Goal: Information Seeking & Learning: Learn about a topic

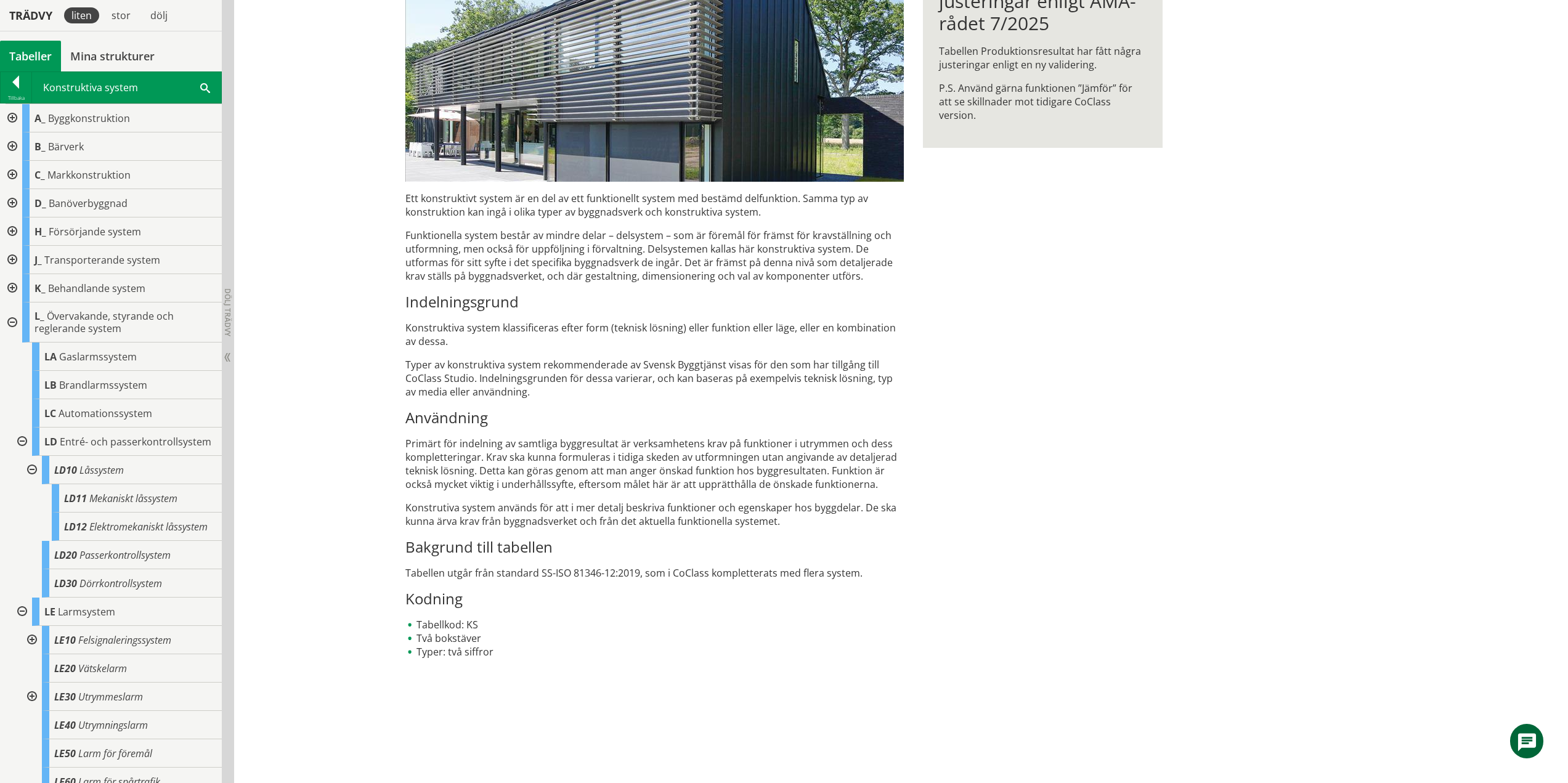
scroll to position [273, 0]
click at [334, 108] on div "KS Konstruktiva system Ett konstruktivt system är en del av ett funktionellt sy…" at bounding box center [900, 312] width 1333 height 940
click at [32, 482] on div at bounding box center [30, 470] width 22 height 28
click at [22, 447] on div at bounding box center [20, 441] width 22 height 28
click at [34, 511] on div at bounding box center [30, 498] width 22 height 28
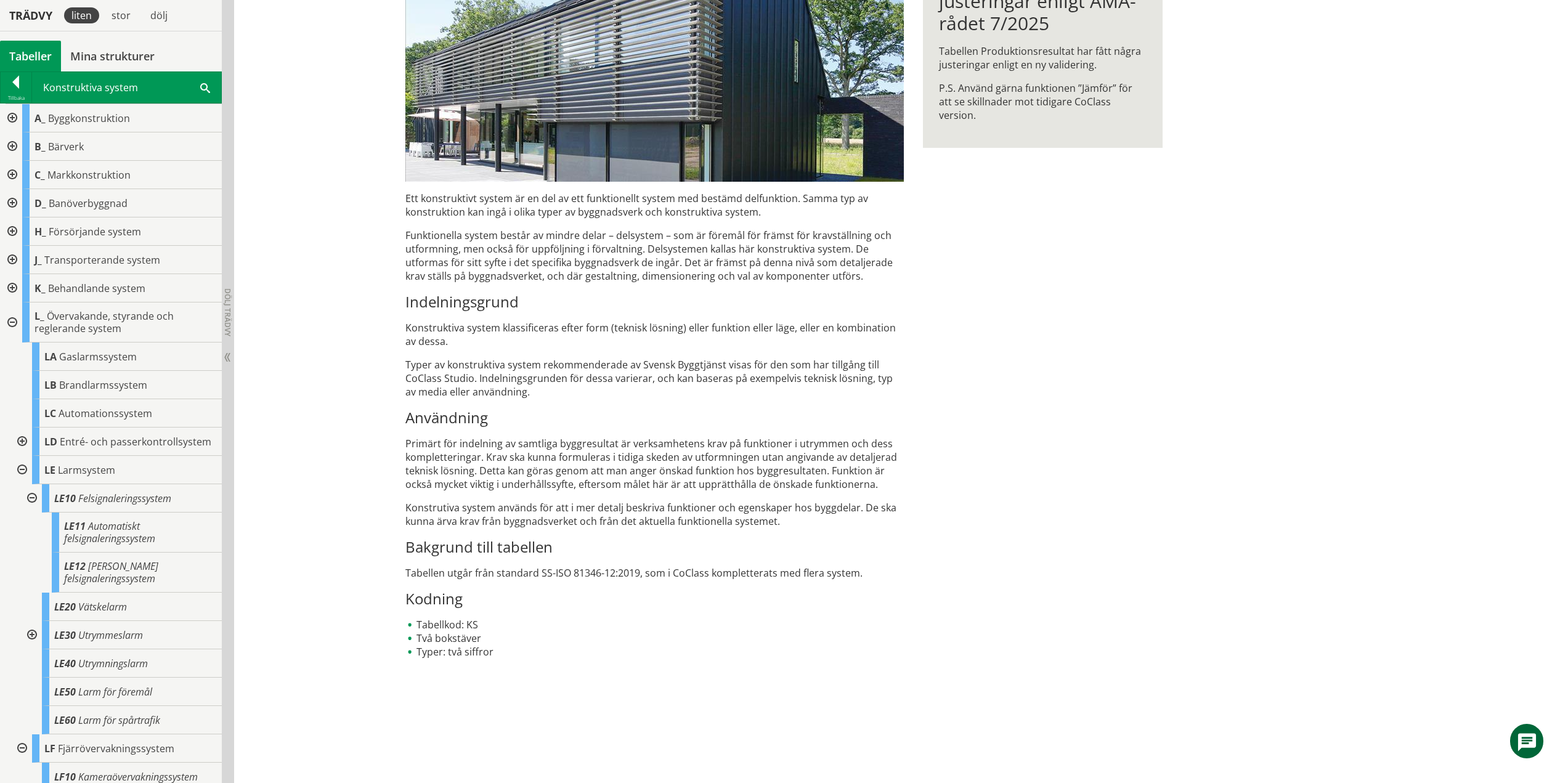
scroll to position [123, 0]
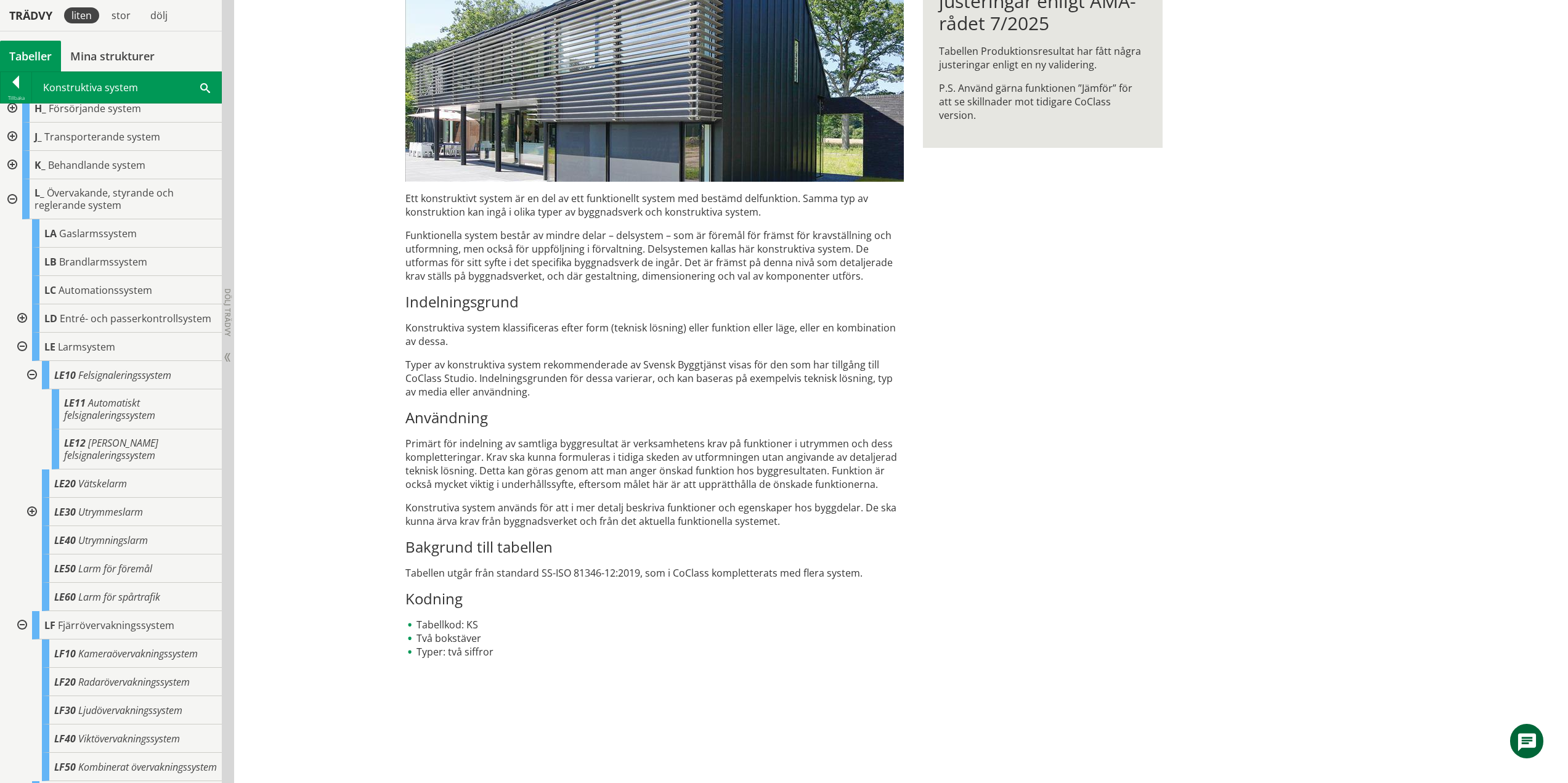
click at [31, 385] on div at bounding box center [30, 375] width 22 height 28
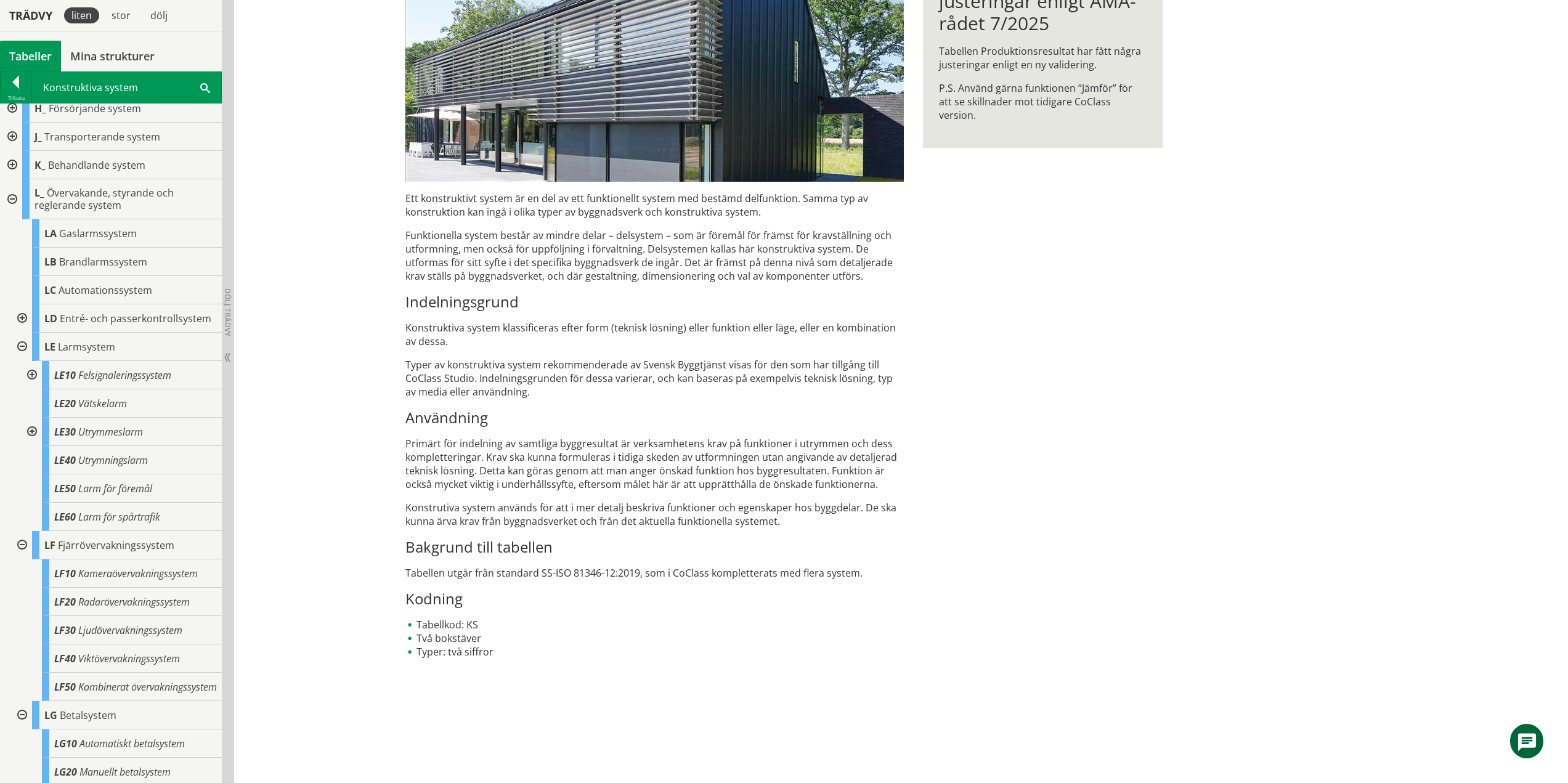
click at [31, 443] on div at bounding box center [30, 432] width 22 height 28
click at [34, 443] on div at bounding box center [30, 432] width 22 height 28
click at [24, 356] on div at bounding box center [20, 347] width 22 height 28
click at [22, 385] on div at bounding box center [20, 375] width 22 height 28
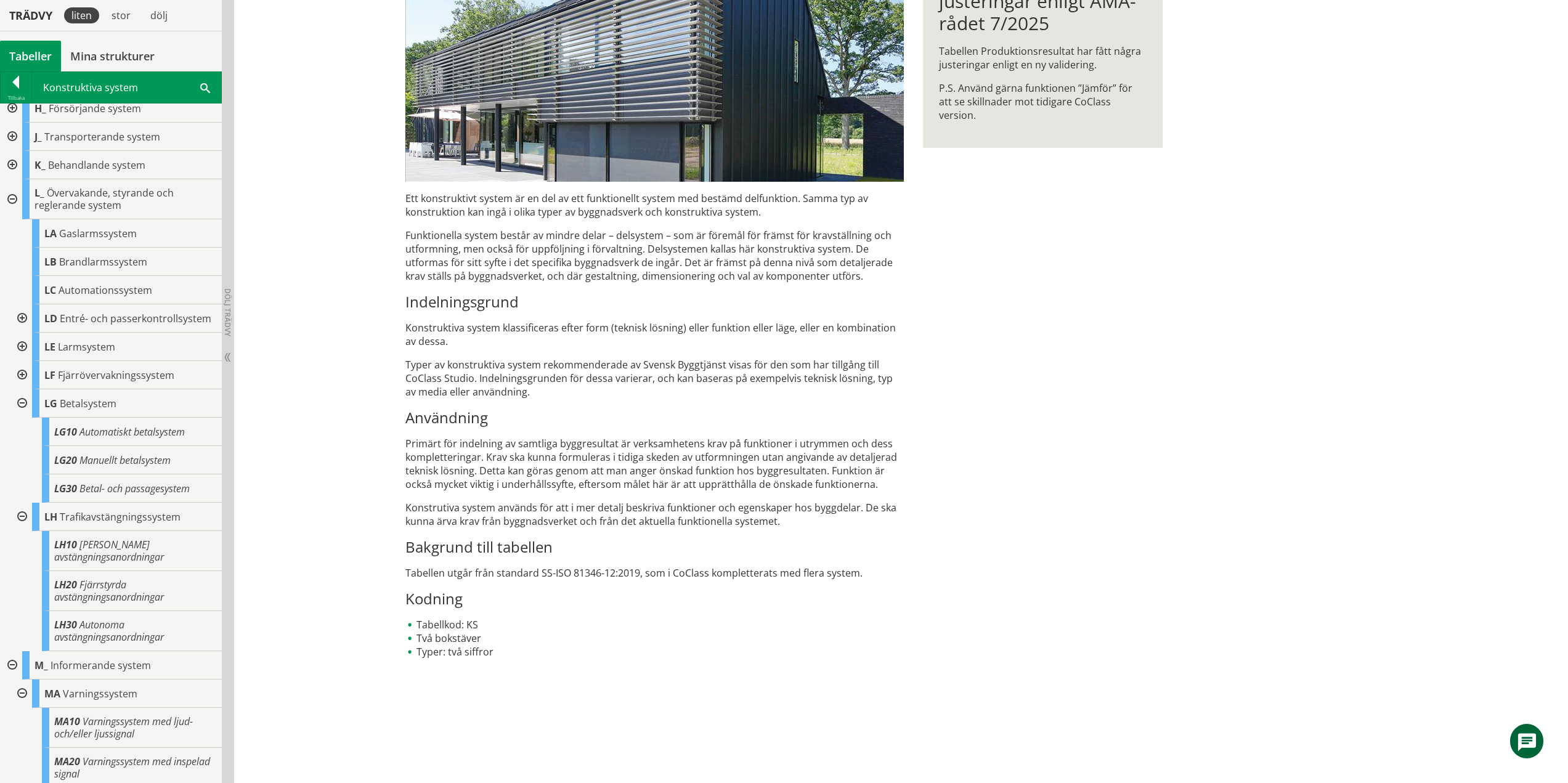
click at [21, 414] on div at bounding box center [20, 403] width 22 height 28
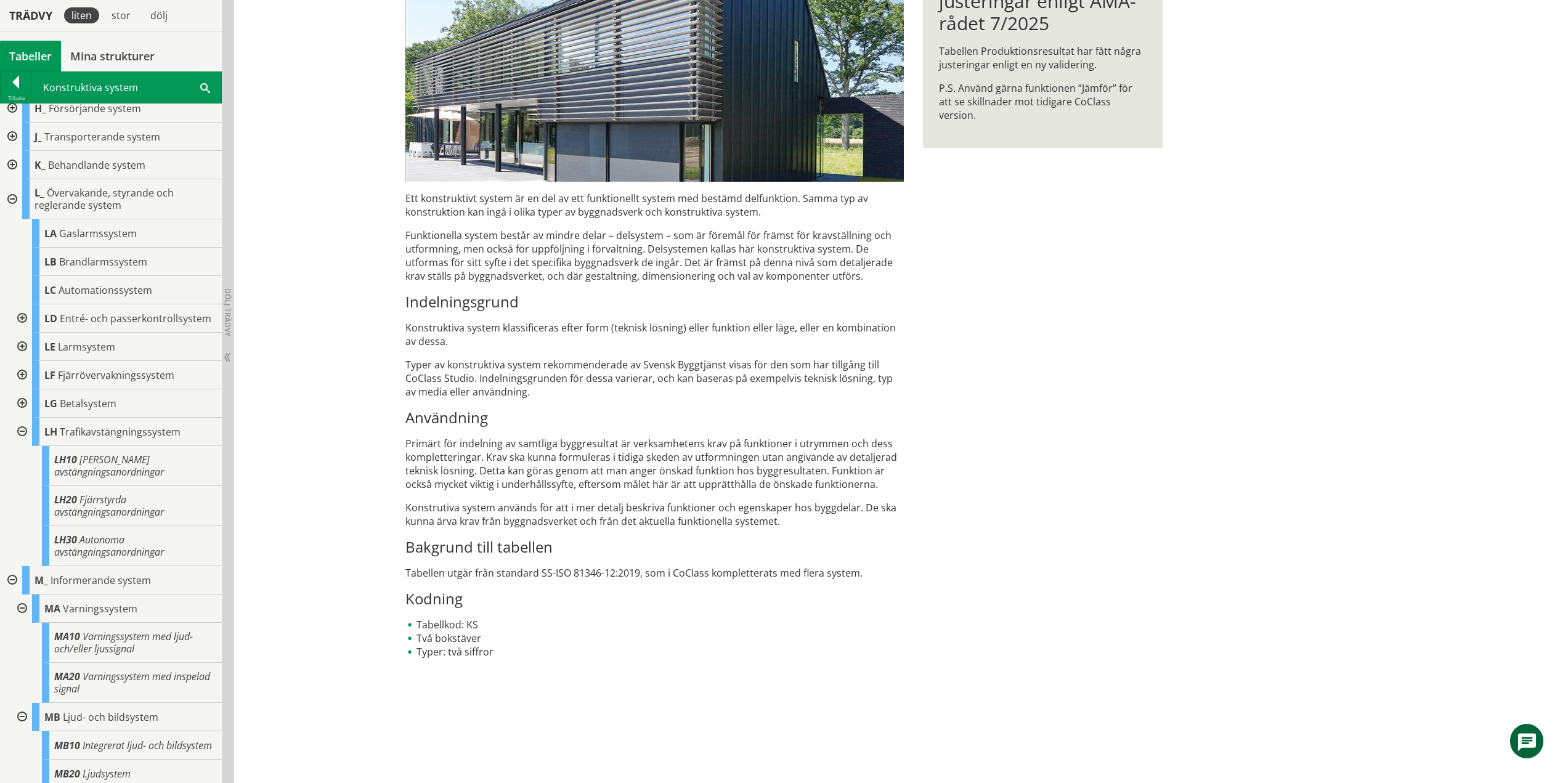
click at [20, 440] on div at bounding box center [20, 432] width 22 height 28
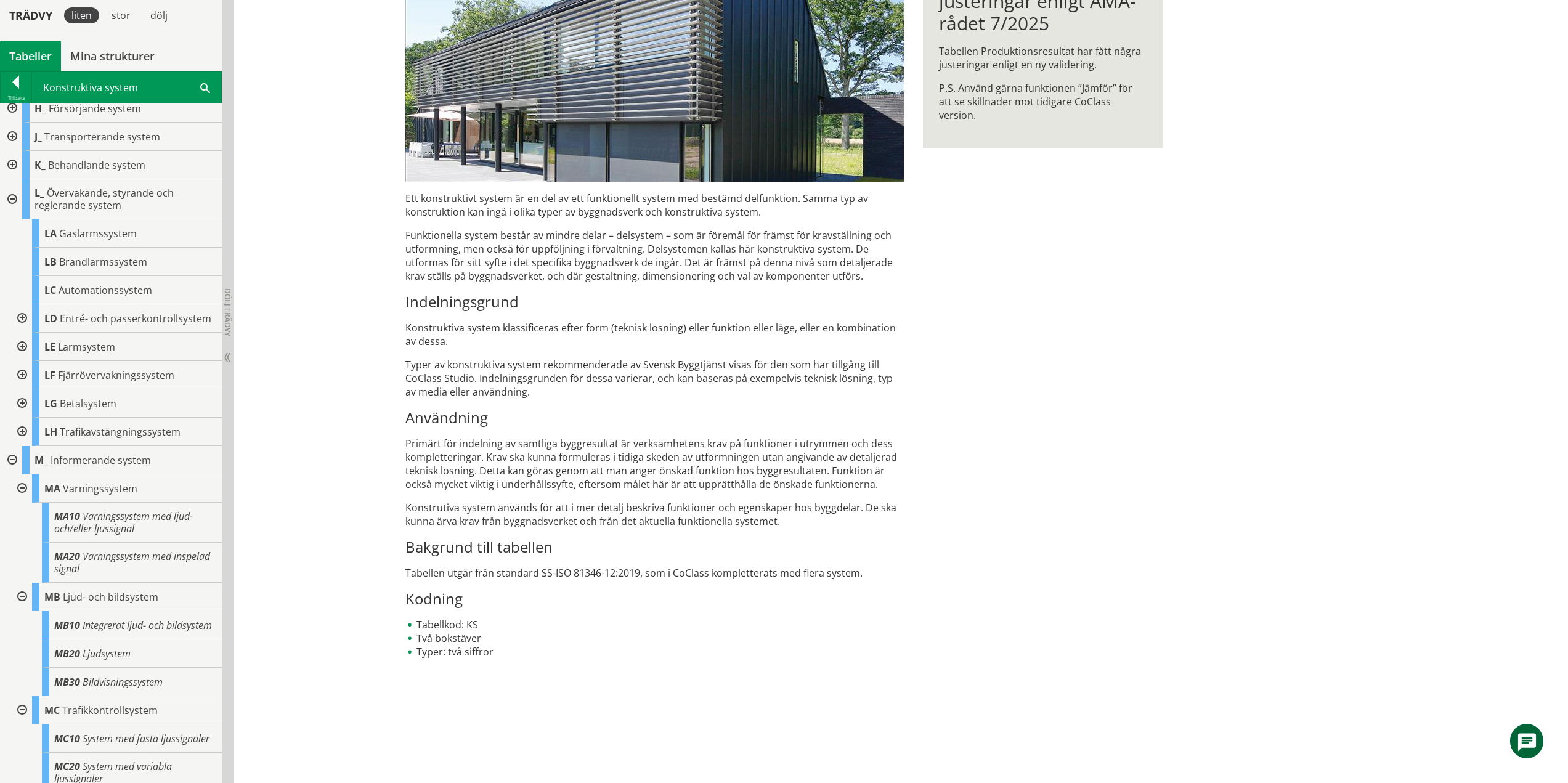
click at [14, 198] on div at bounding box center [10, 199] width 22 height 40
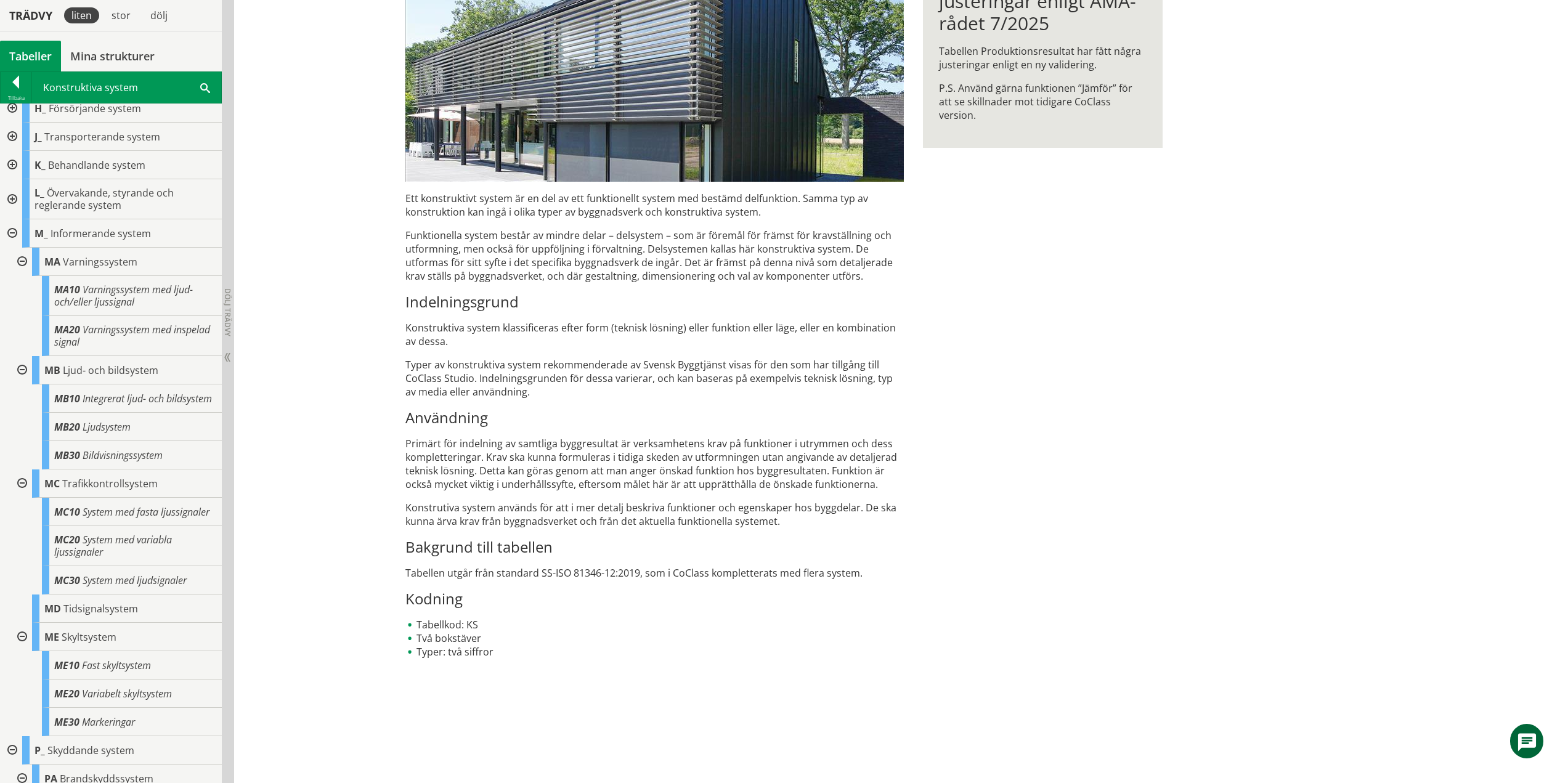
click at [23, 258] on div at bounding box center [20, 262] width 22 height 28
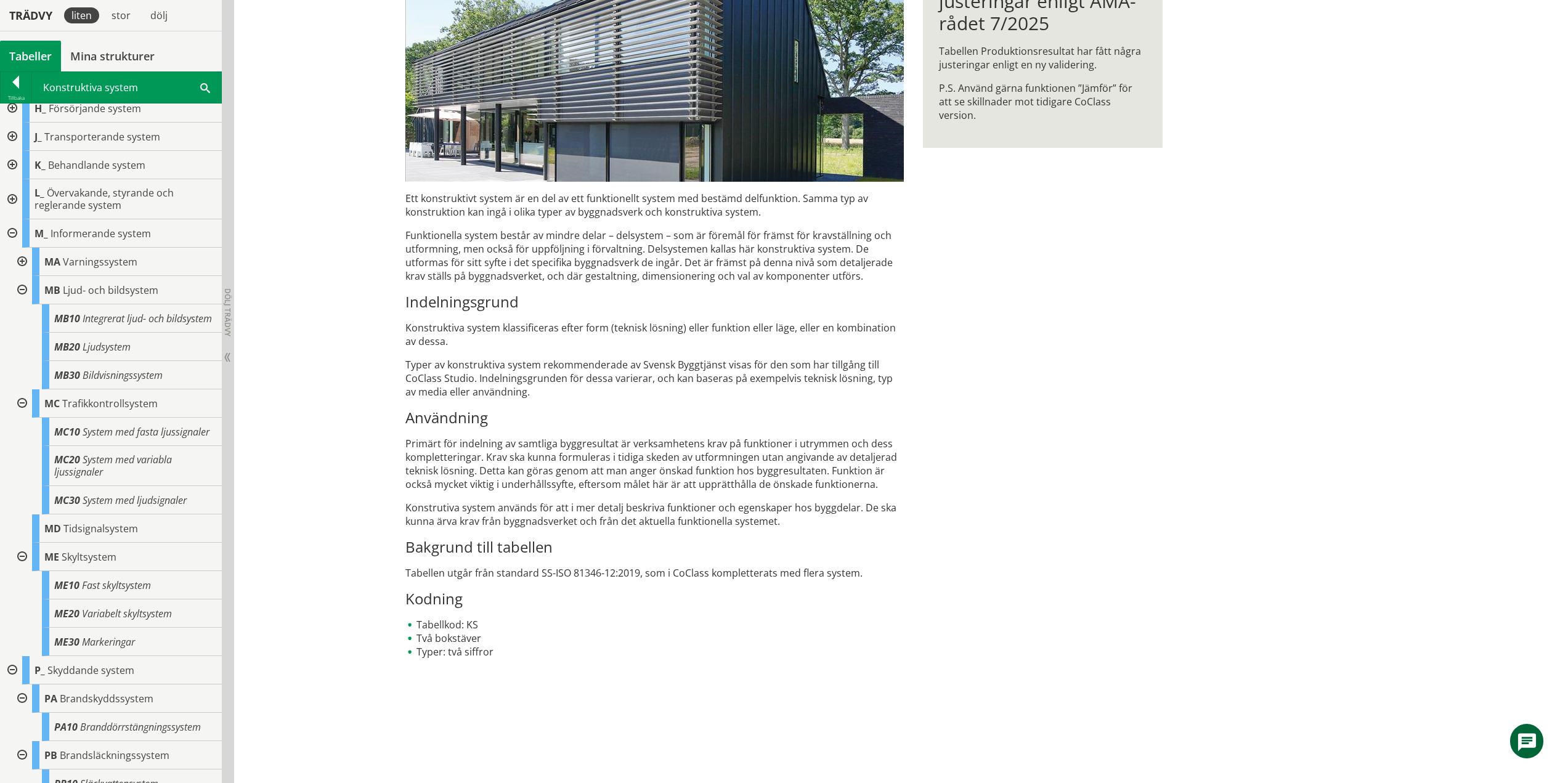
click at [21, 287] on div at bounding box center [20, 290] width 22 height 28
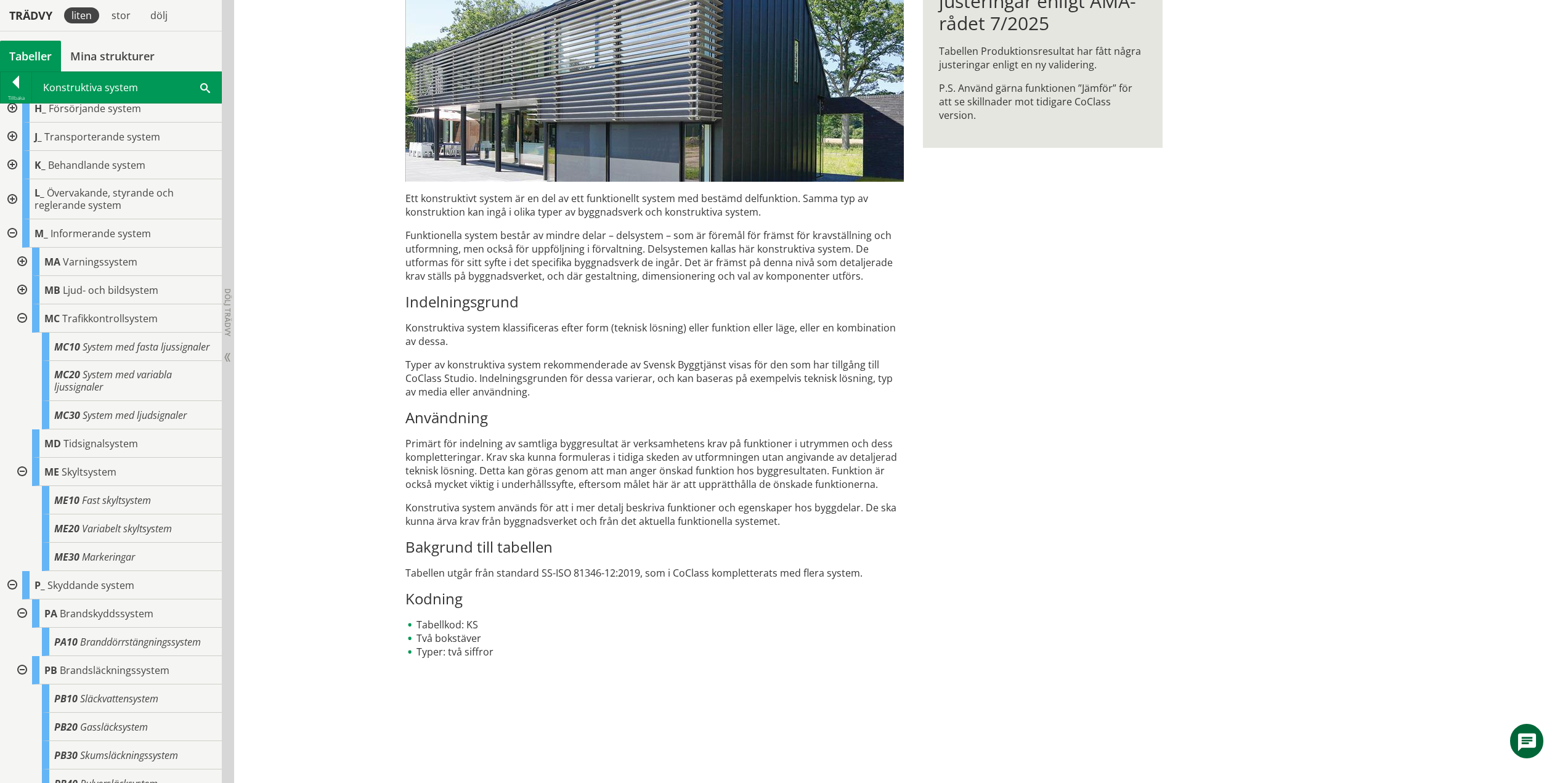
click at [23, 318] on div at bounding box center [20, 318] width 22 height 28
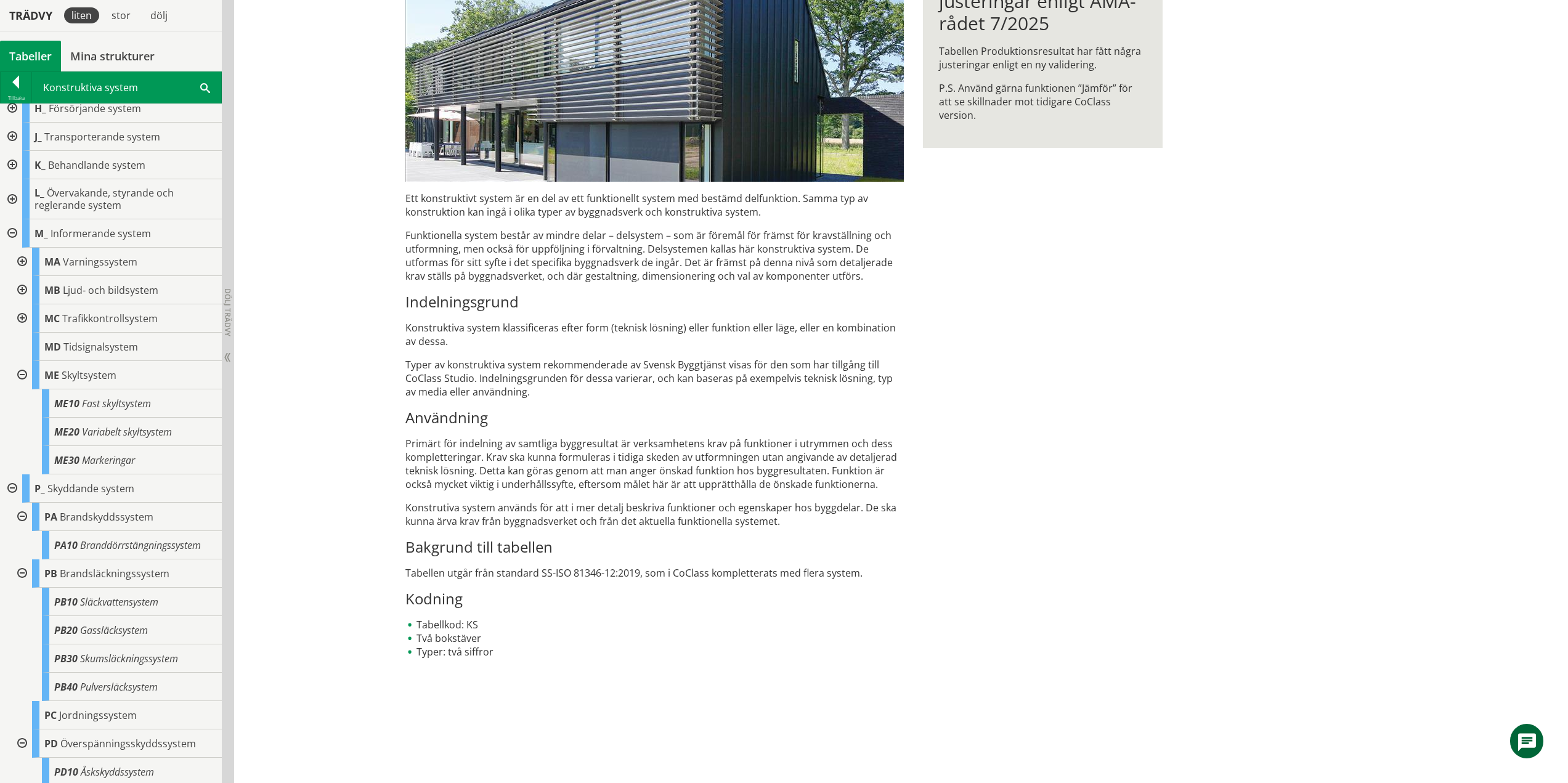
click at [20, 373] on div at bounding box center [20, 375] width 22 height 28
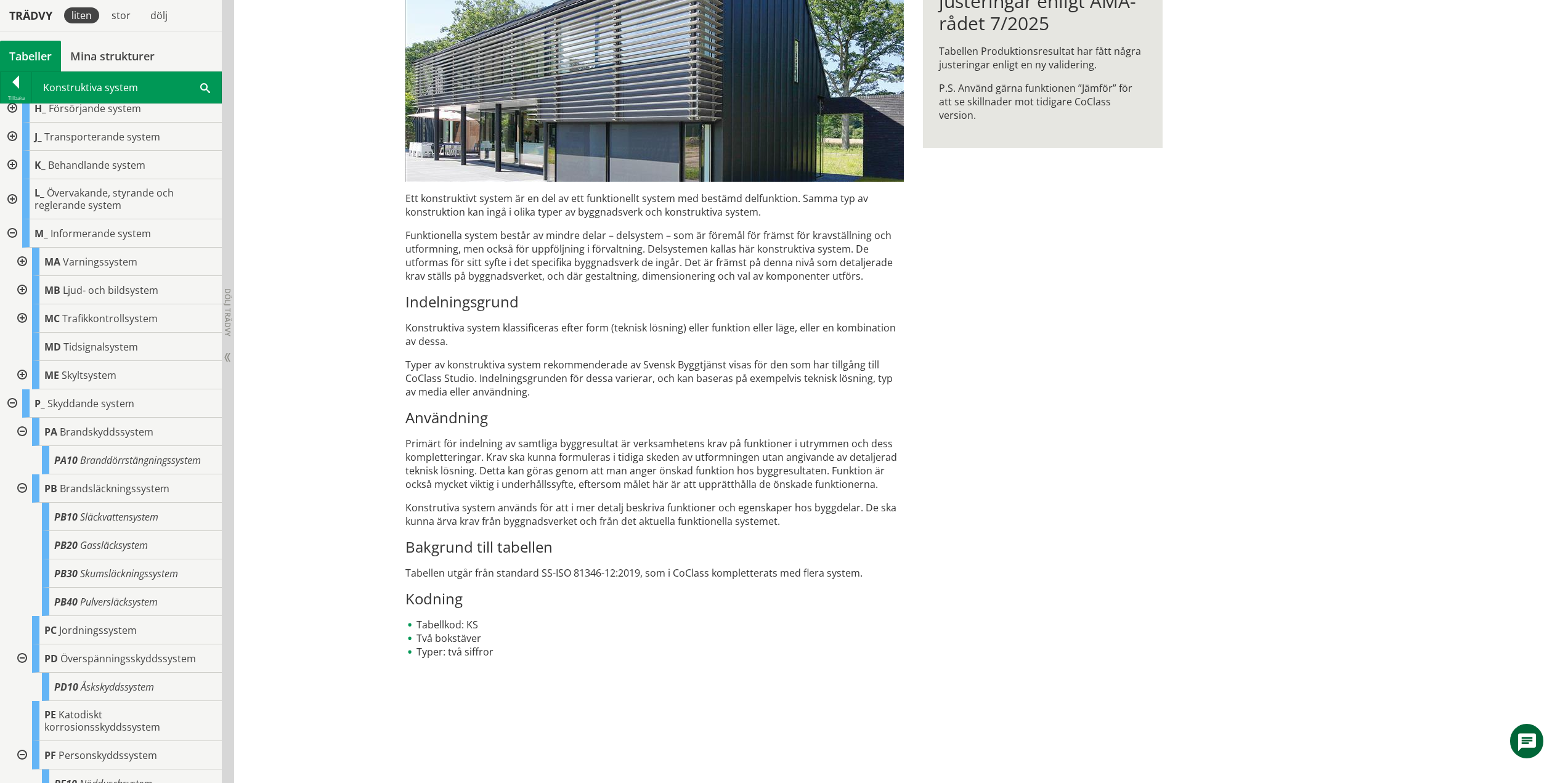
click at [13, 236] on div at bounding box center [10, 234] width 22 height 28
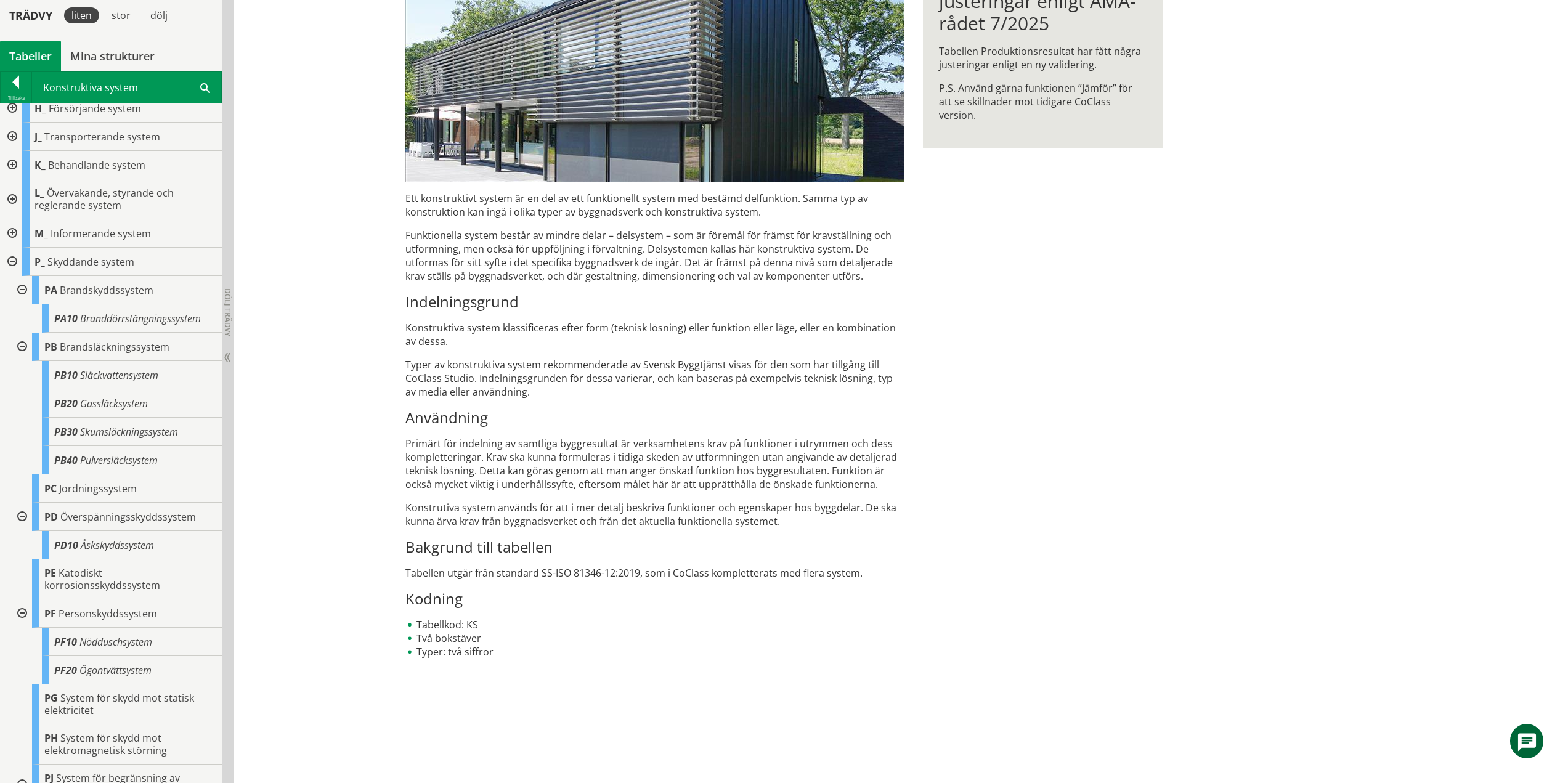
click at [23, 289] on div at bounding box center [20, 290] width 22 height 28
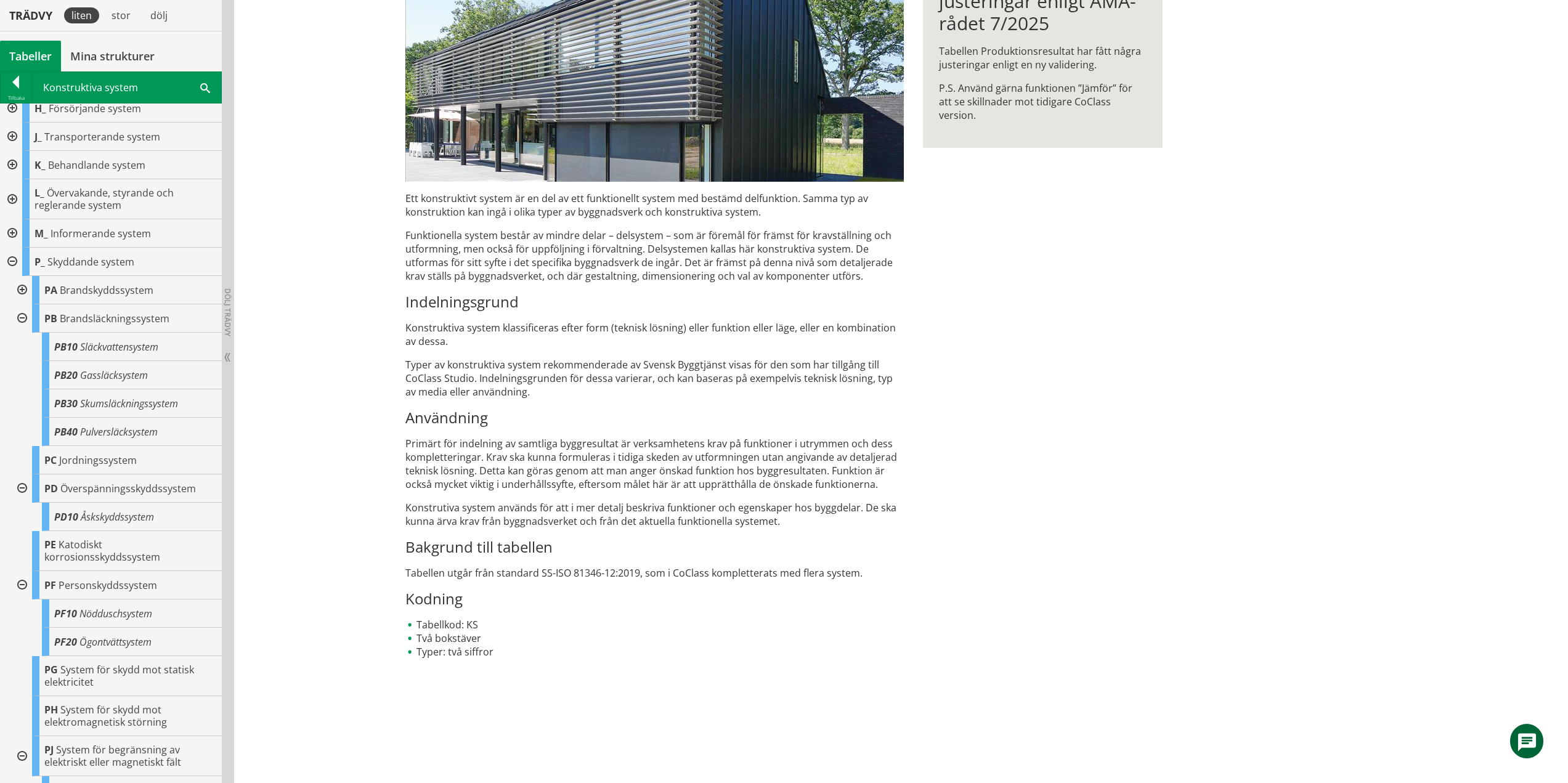
click at [21, 314] on div at bounding box center [20, 318] width 22 height 28
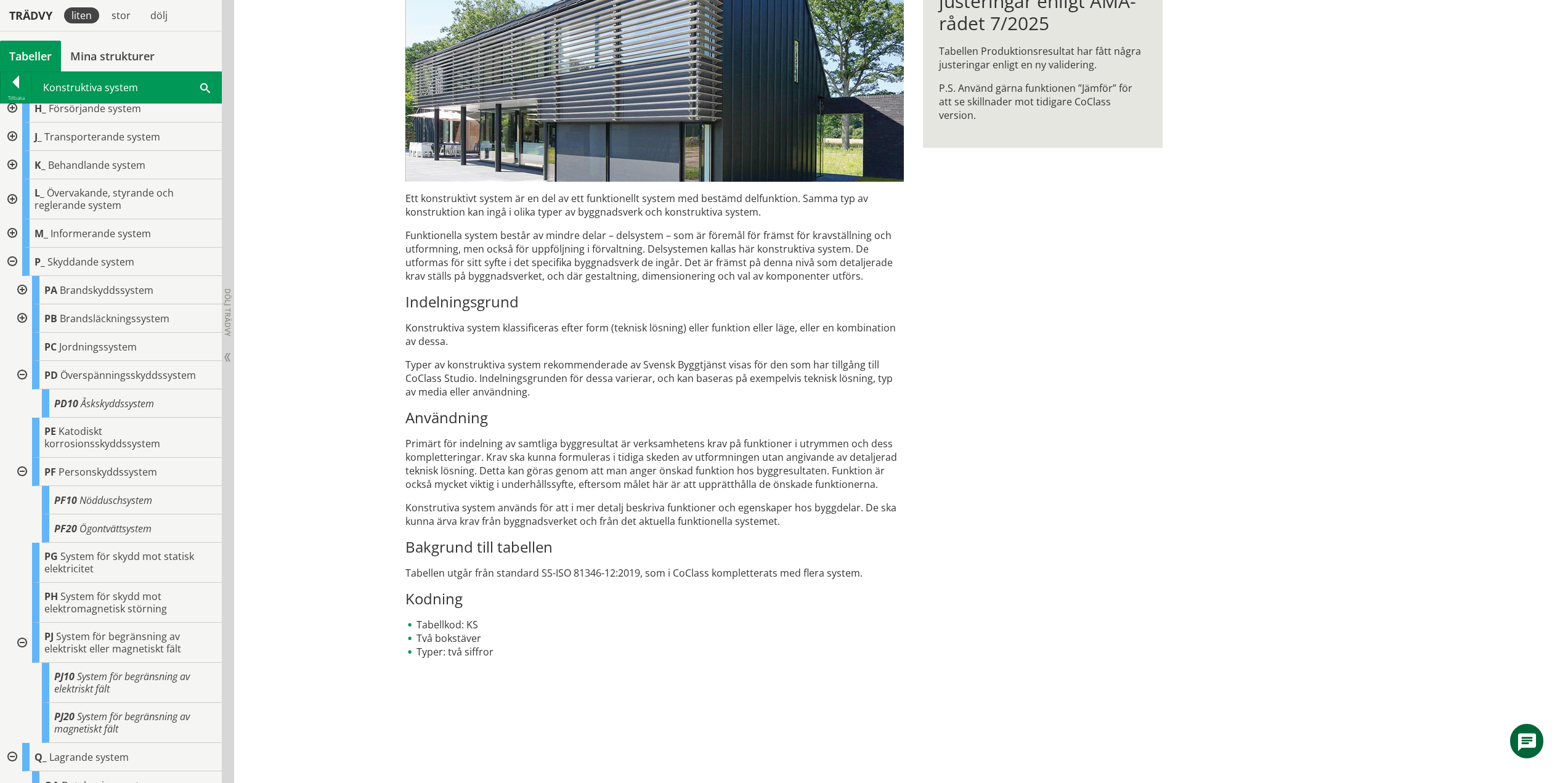
click at [21, 374] on div at bounding box center [20, 375] width 22 height 28
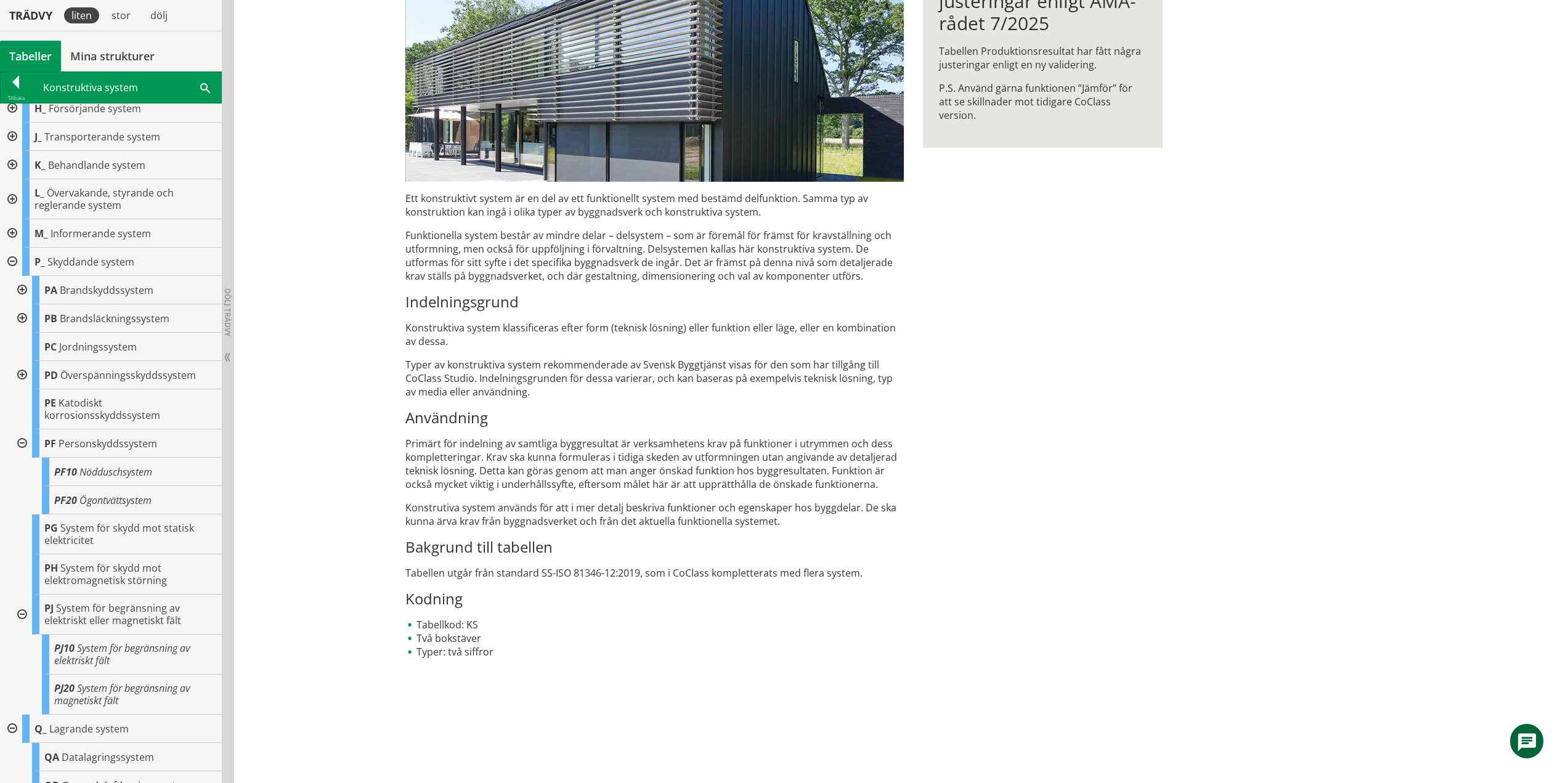
click at [24, 443] on div at bounding box center [20, 443] width 22 height 28
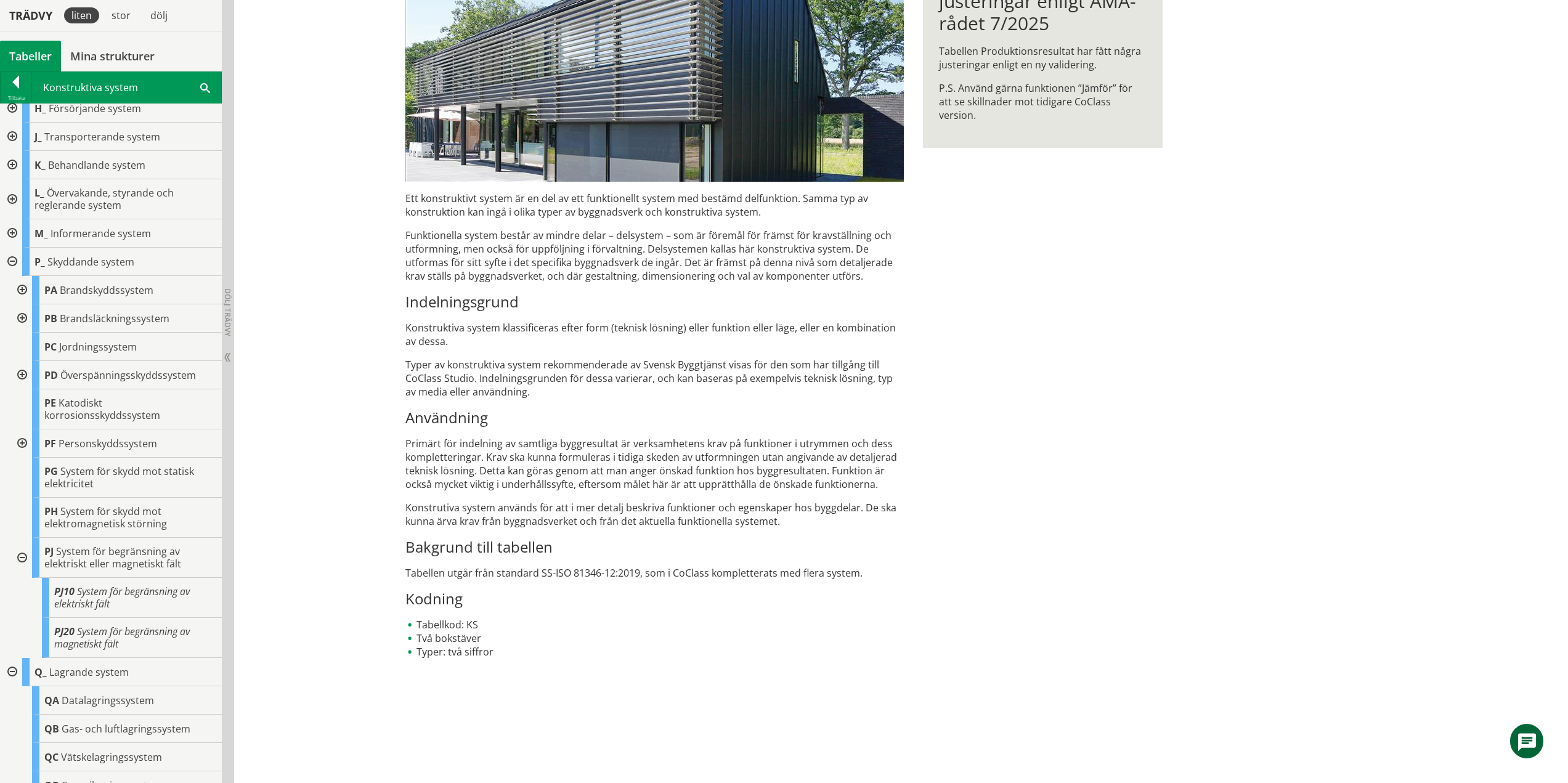
click at [25, 560] on div at bounding box center [20, 558] width 22 height 40
click at [13, 258] on div at bounding box center [10, 262] width 22 height 28
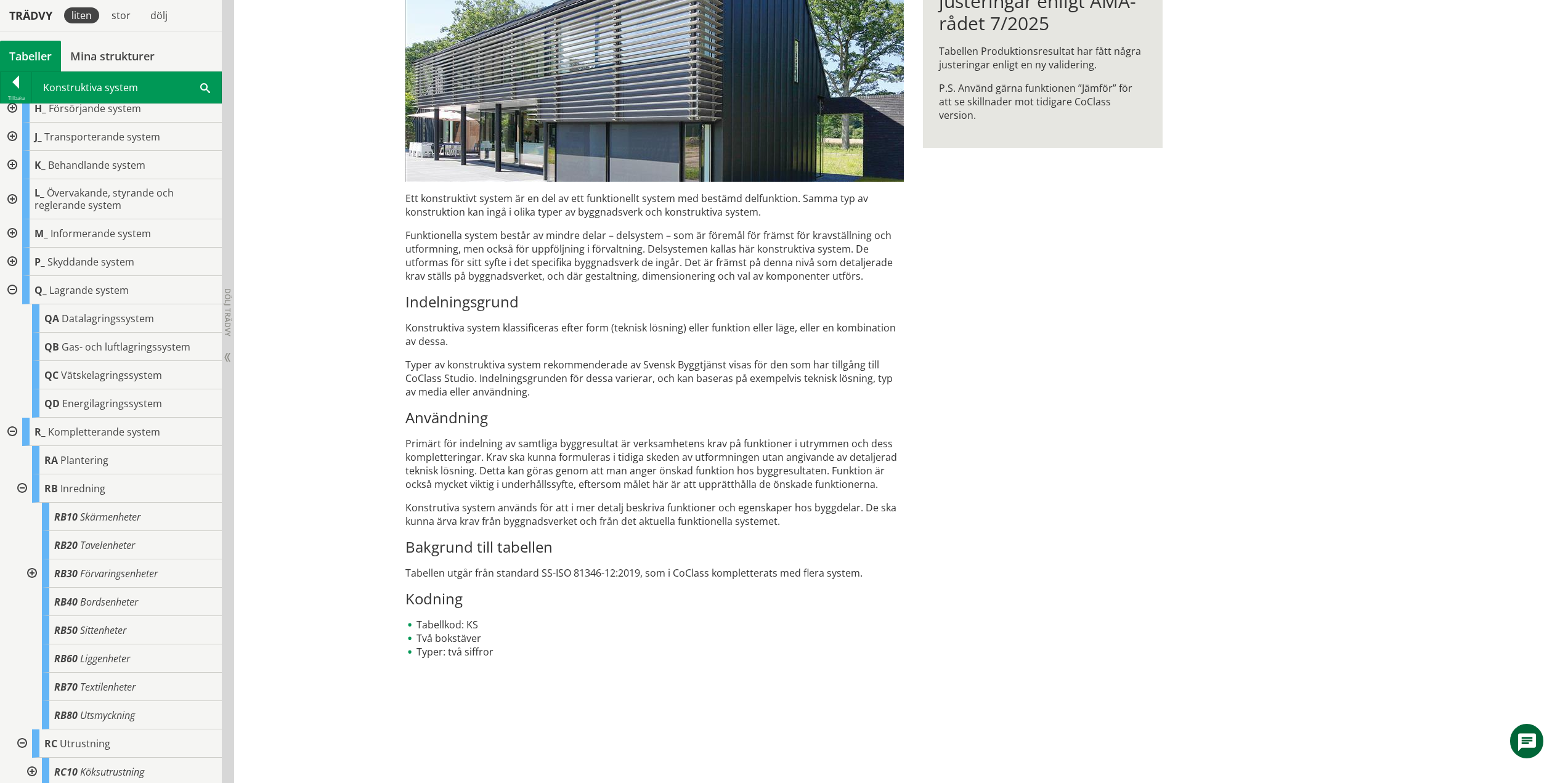
click at [14, 289] on div at bounding box center [10, 290] width 22 height 28
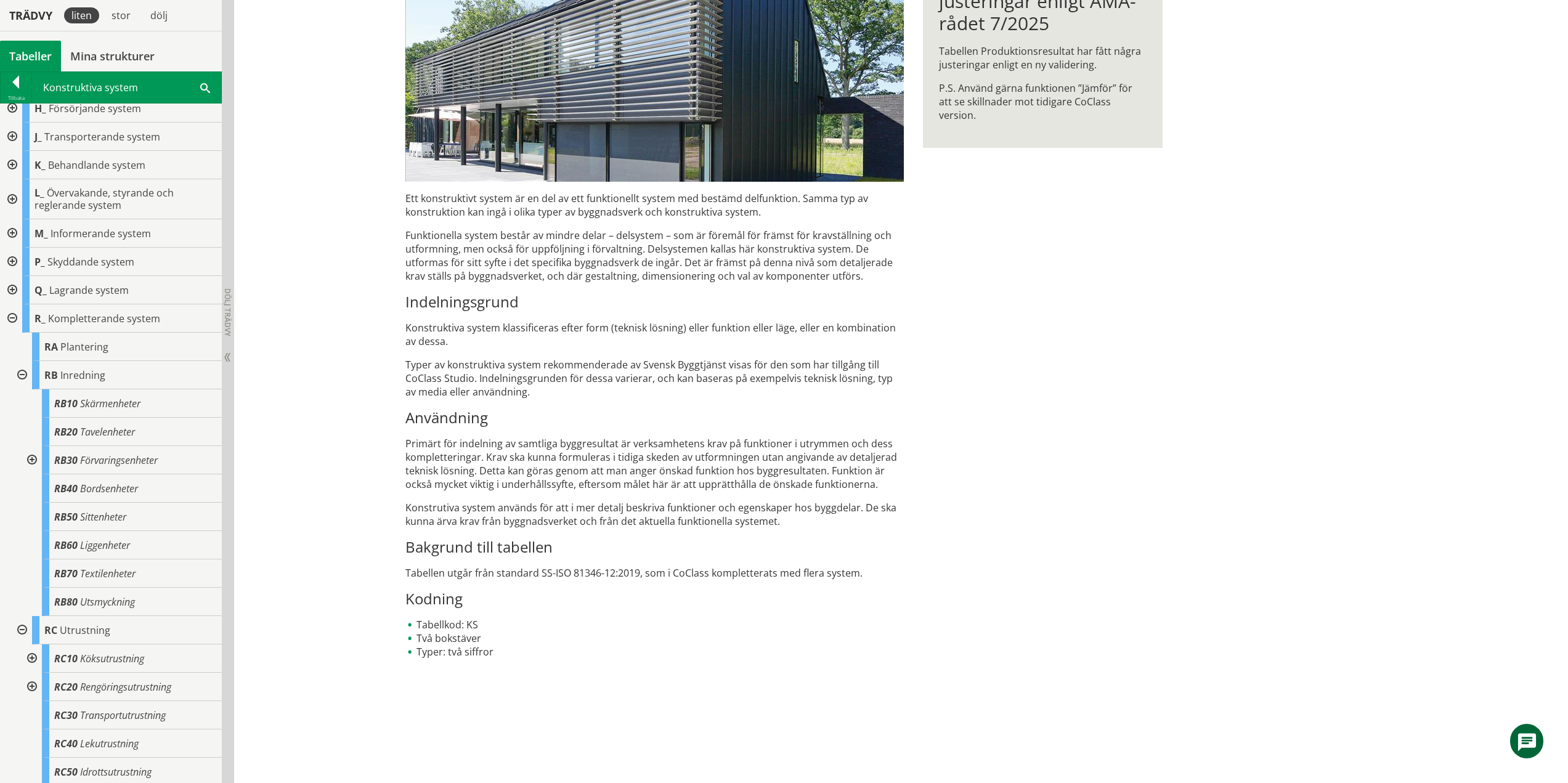
click at [33, 457] on div at bounding box center [30, 460] width 22 height 28
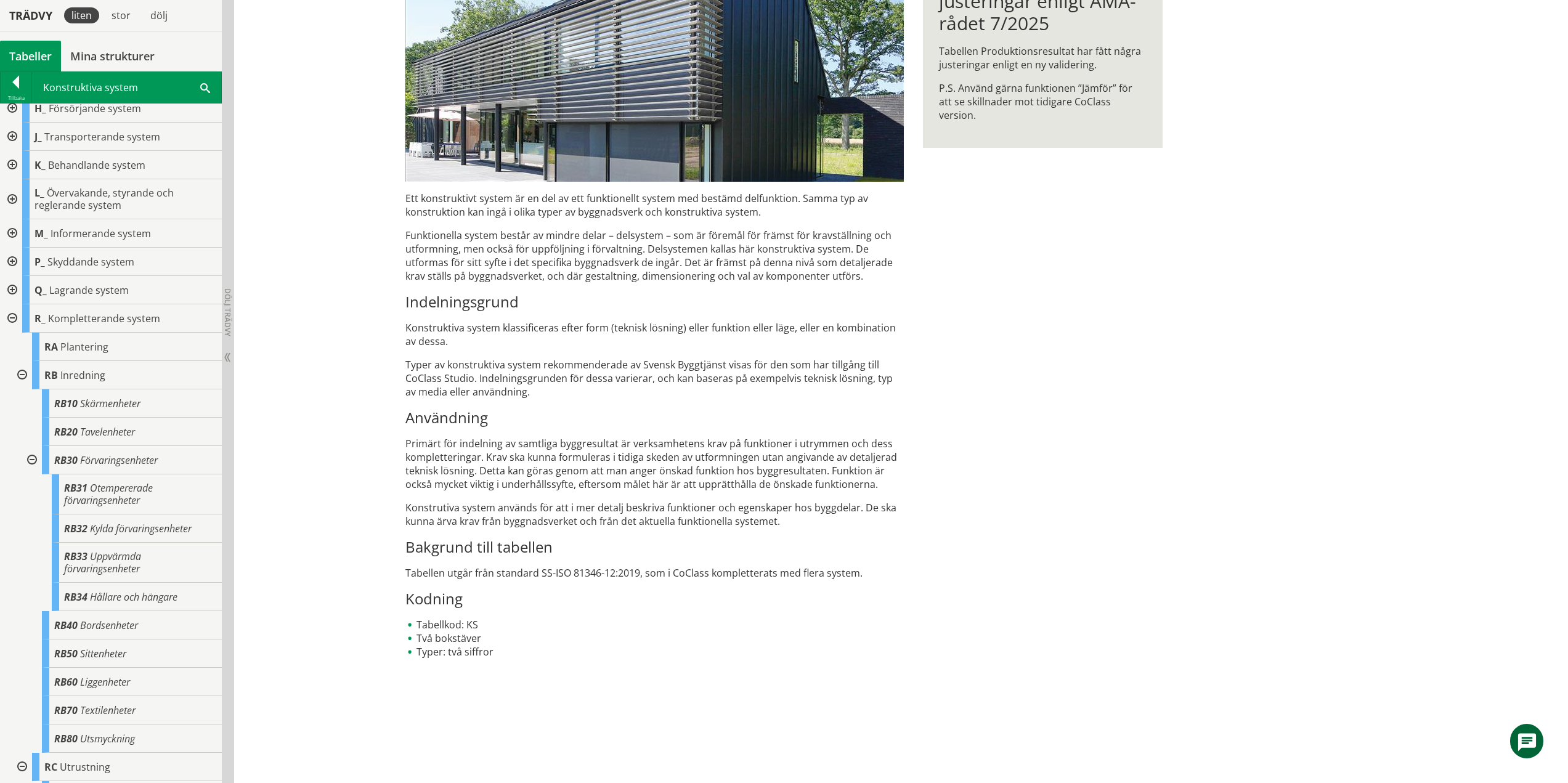
click at [34, 459] on div at bounding box center [30, 460] width 22 height 28
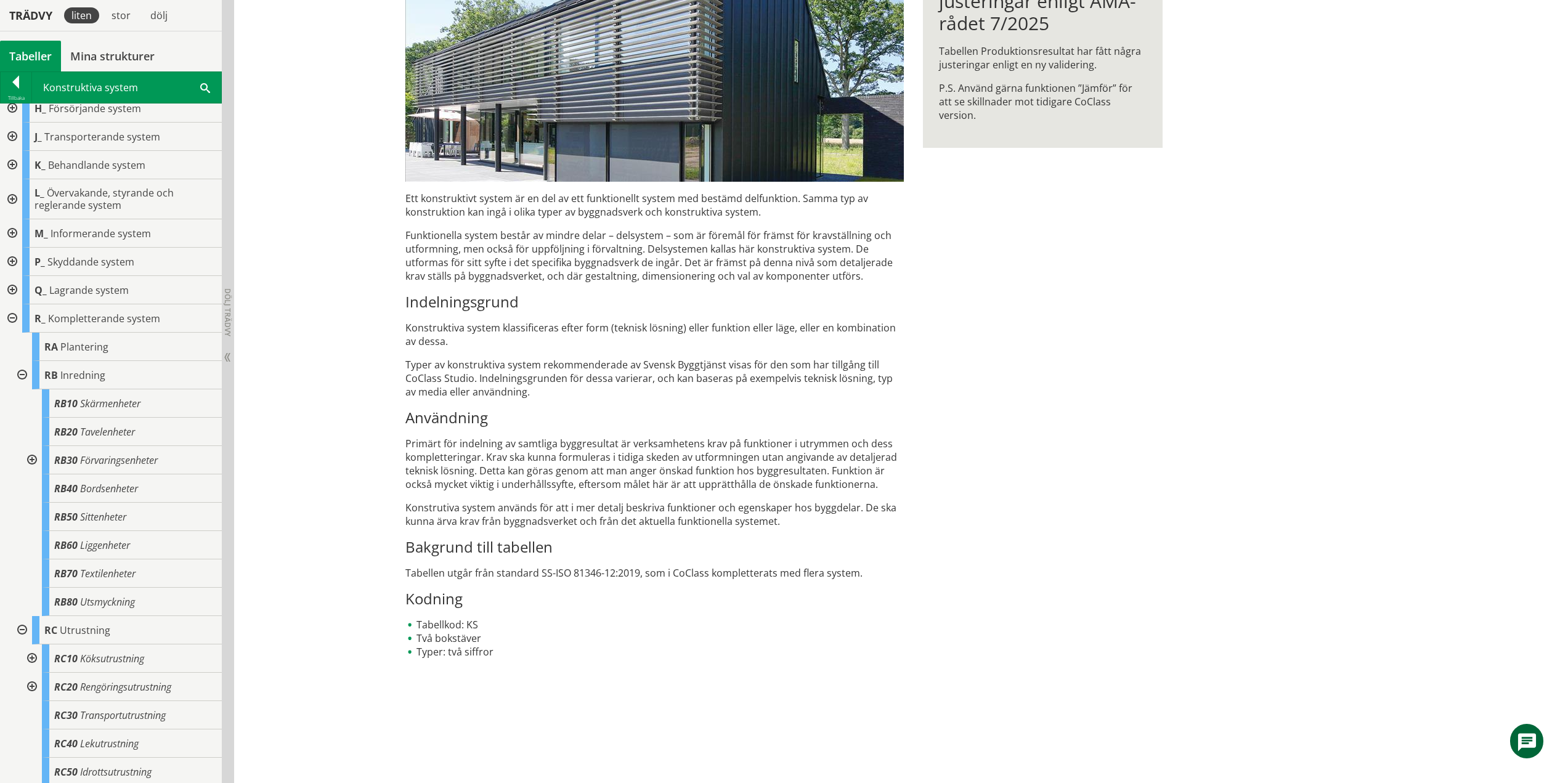
click at [25, 373] on div at bounding box center [20, 375] width 22 height 28
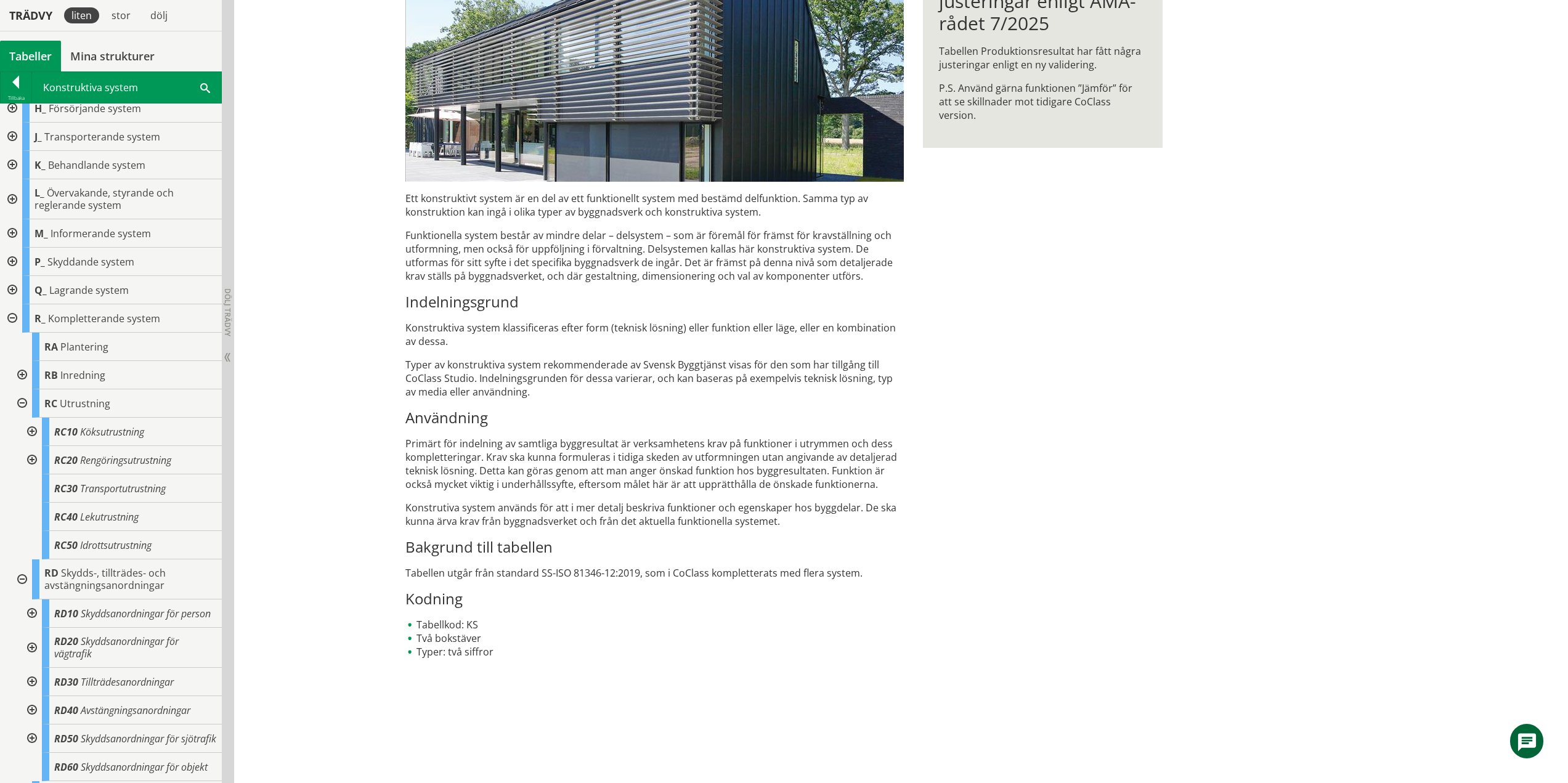
click at [31, 429] on div at bounding box center [30, 432] width 22 height 28
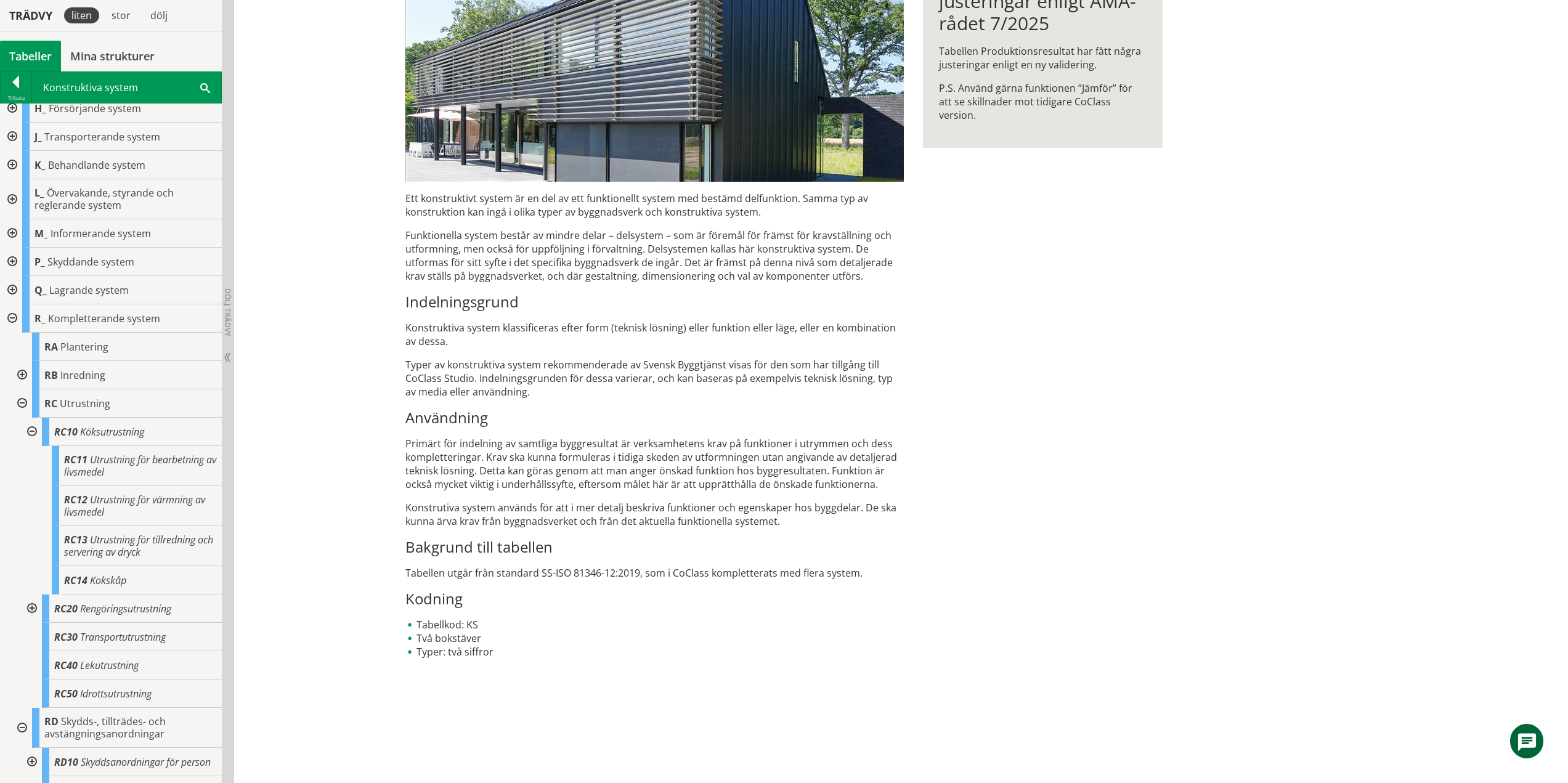
click at [32, 428] on div at bounding box center [30, 432] width 22 height 28
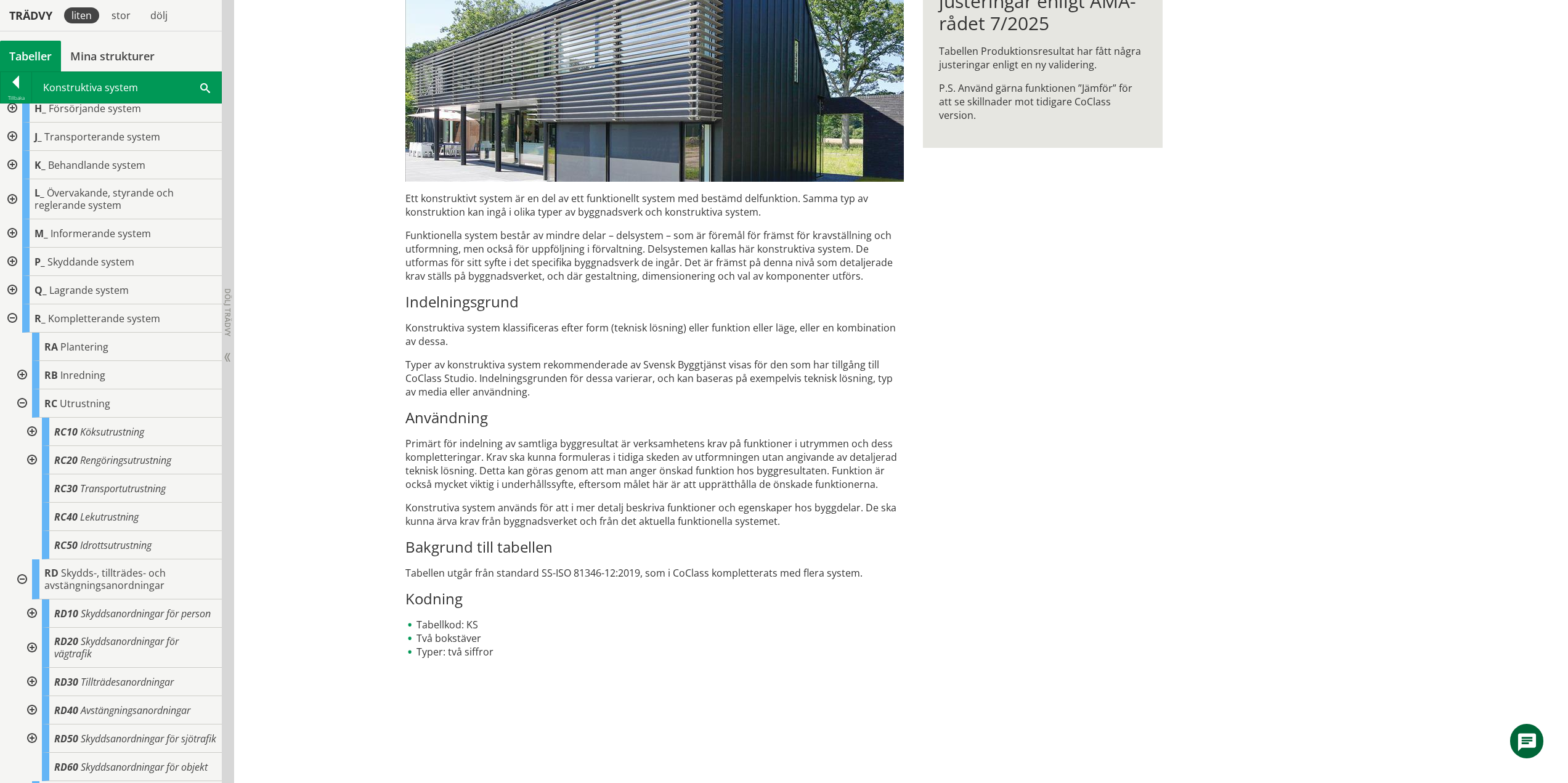
click at [32, 459] on div at bounding box center [30, 460] width 22 height 28
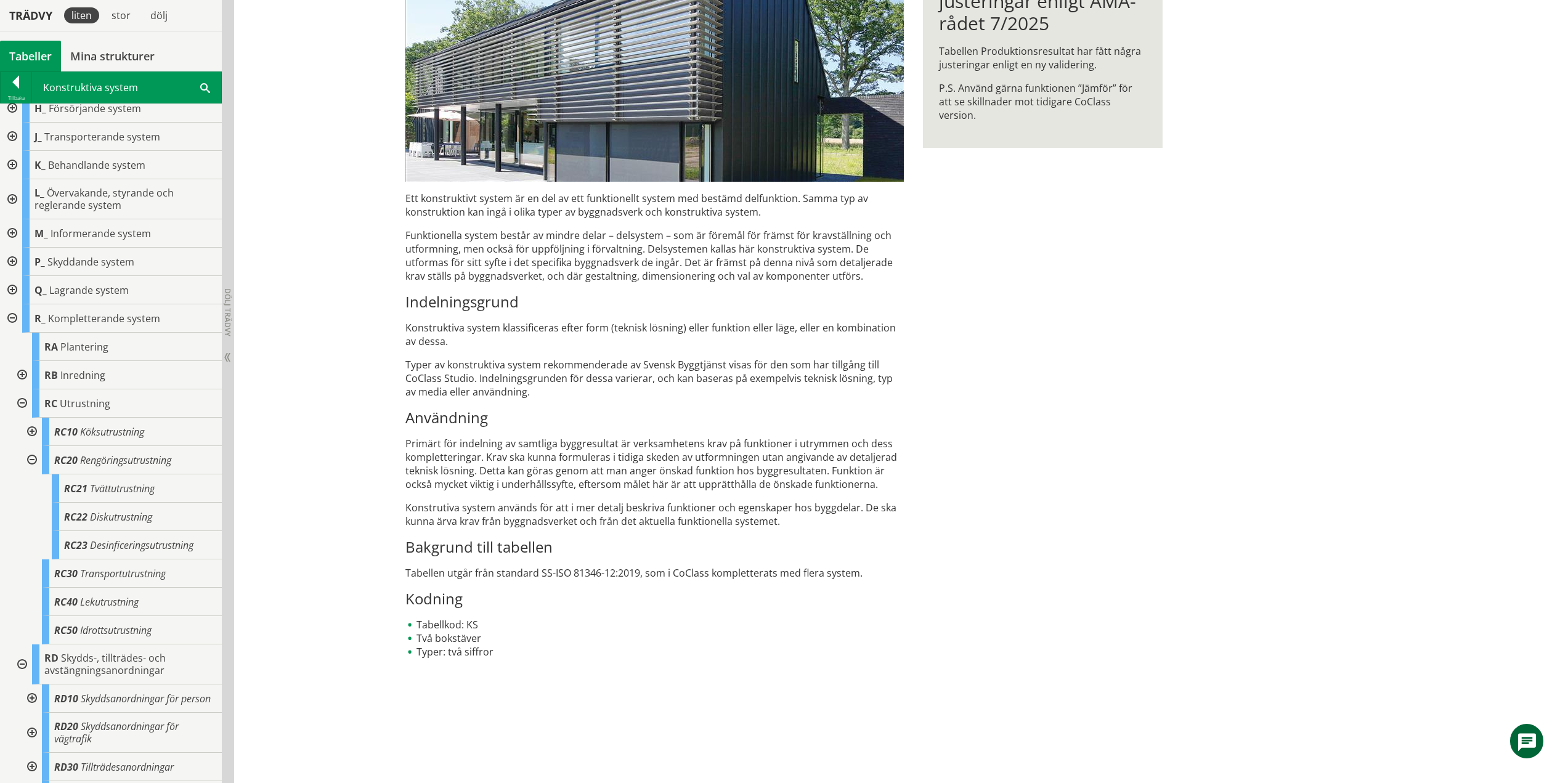
click at [32, 456] on div at bounding box center [30, 460] width 22 height 28
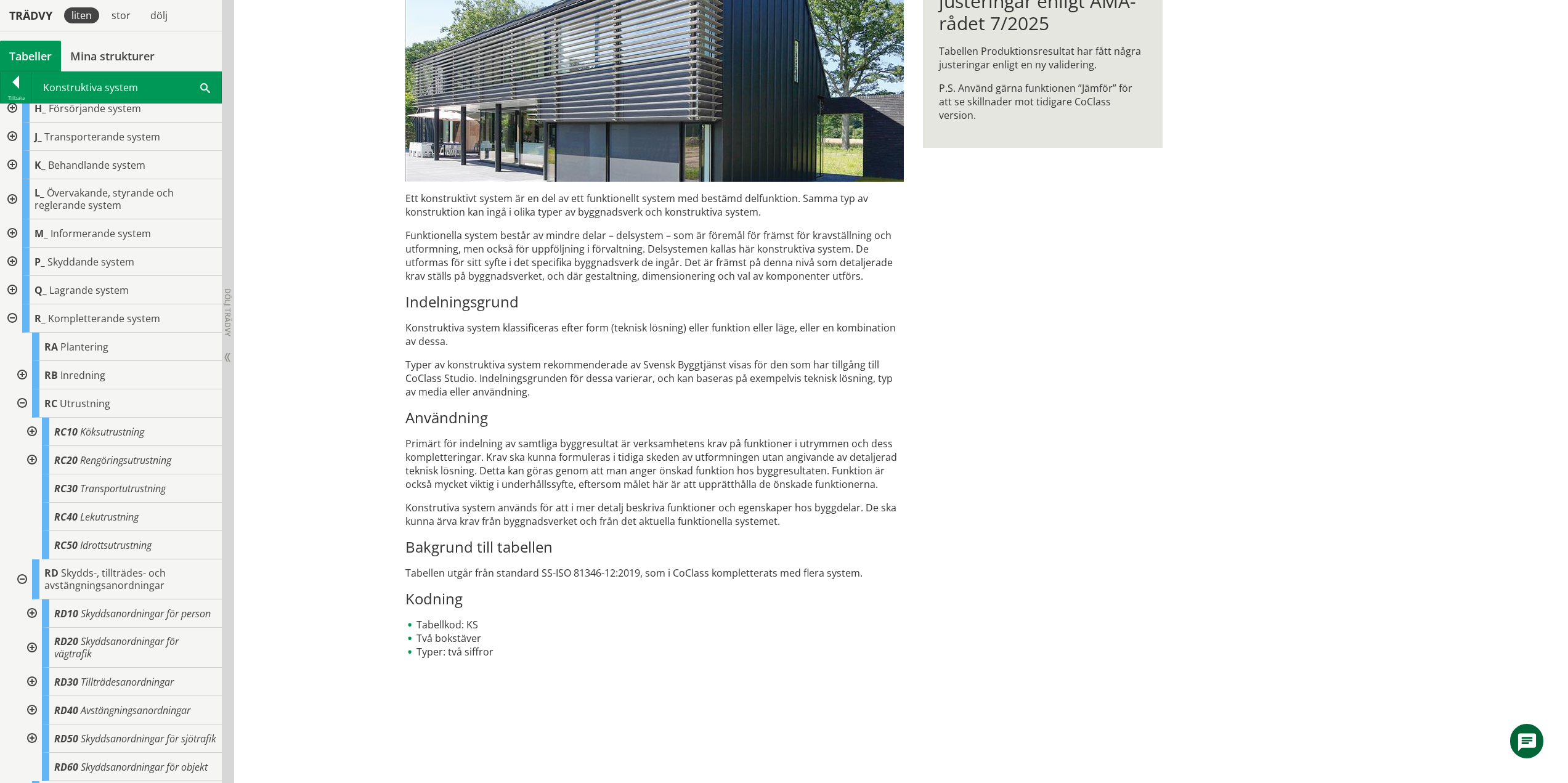
click at [23, 402] on div at bounding box center [20, 403] width 22 height 28
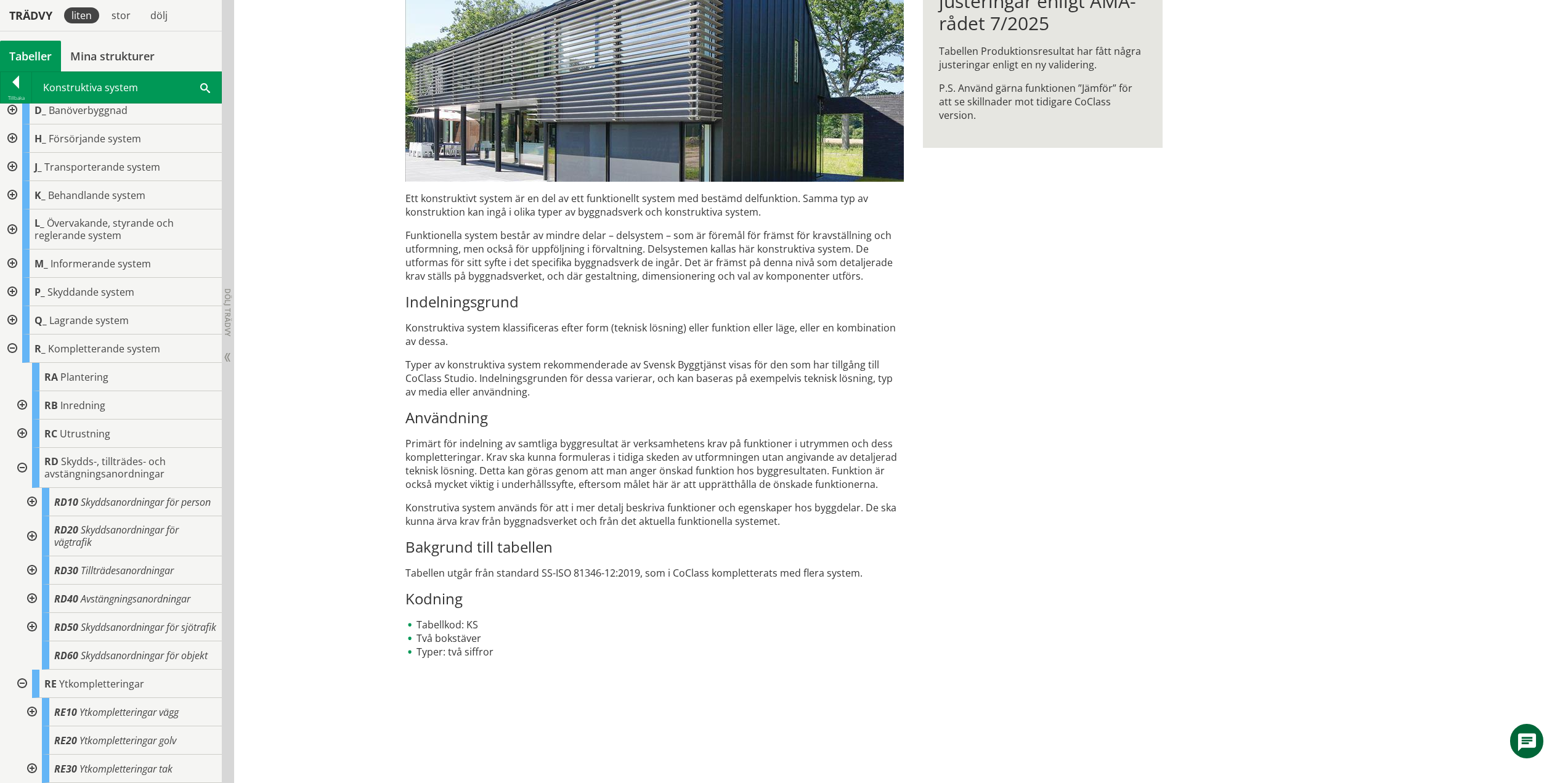
click at [35, 488] on div at bounding box center [30, 502] width 22 height 28
click at [33, 554] on div at bounding box center [30, 536] width 22 height 40
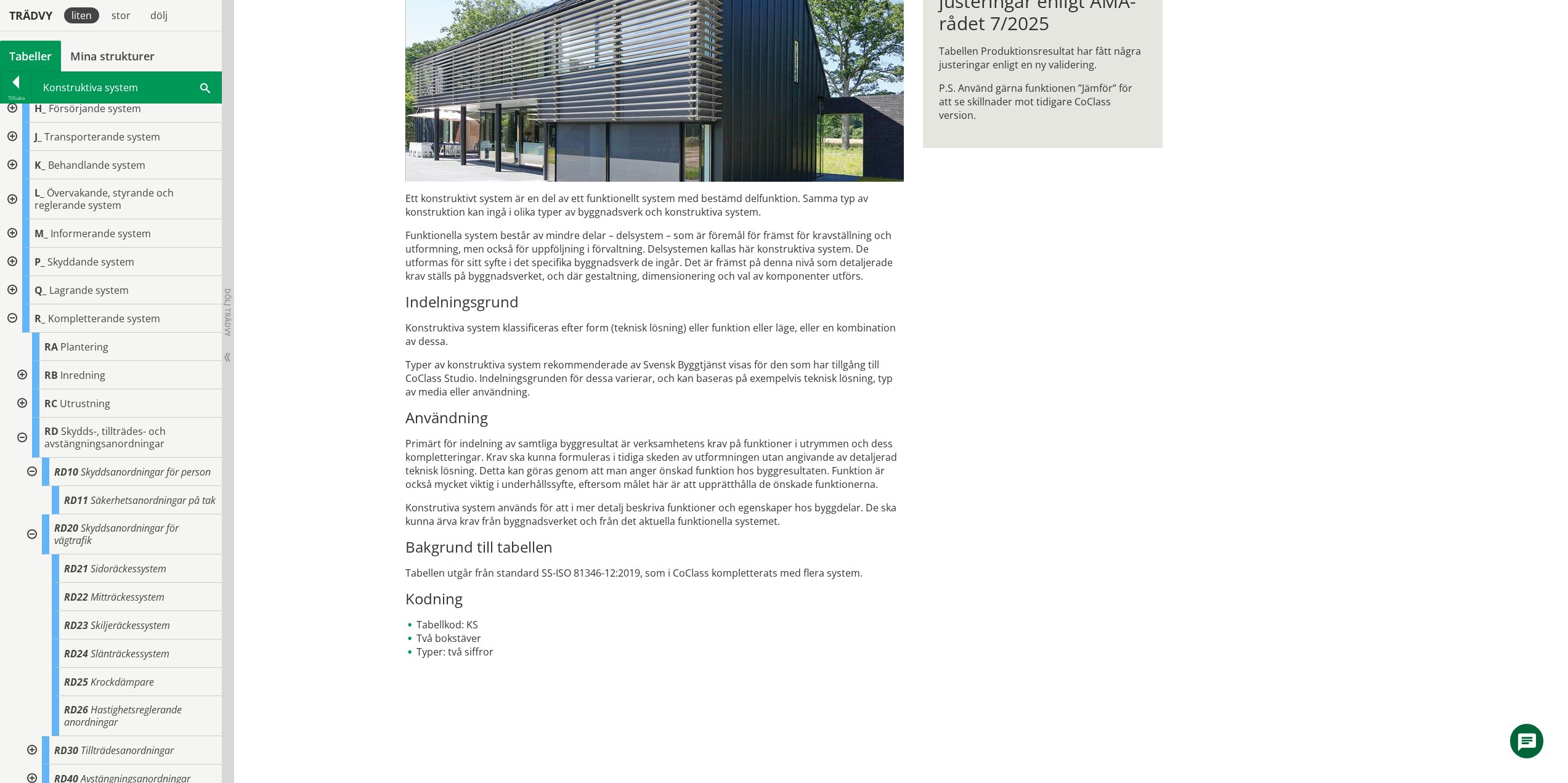
click at [31, 475] on div at bounding box center [30, 472] width 22 height 28
click at [33, 517] on div at bounding box center [30, 506] width 22 height 40
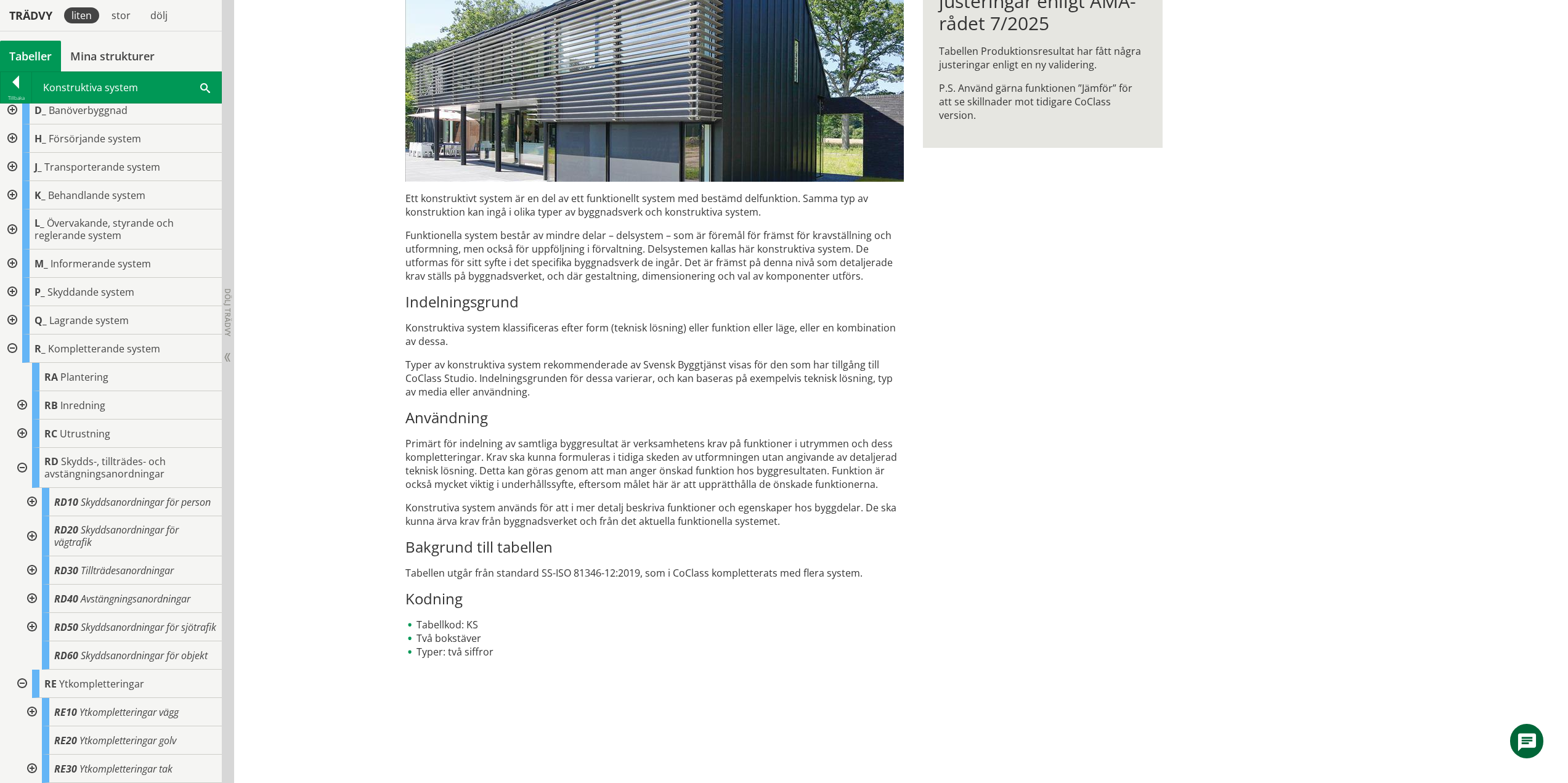
click at [29, 556] on div at bounding box center [30, 570] width 22 height 28
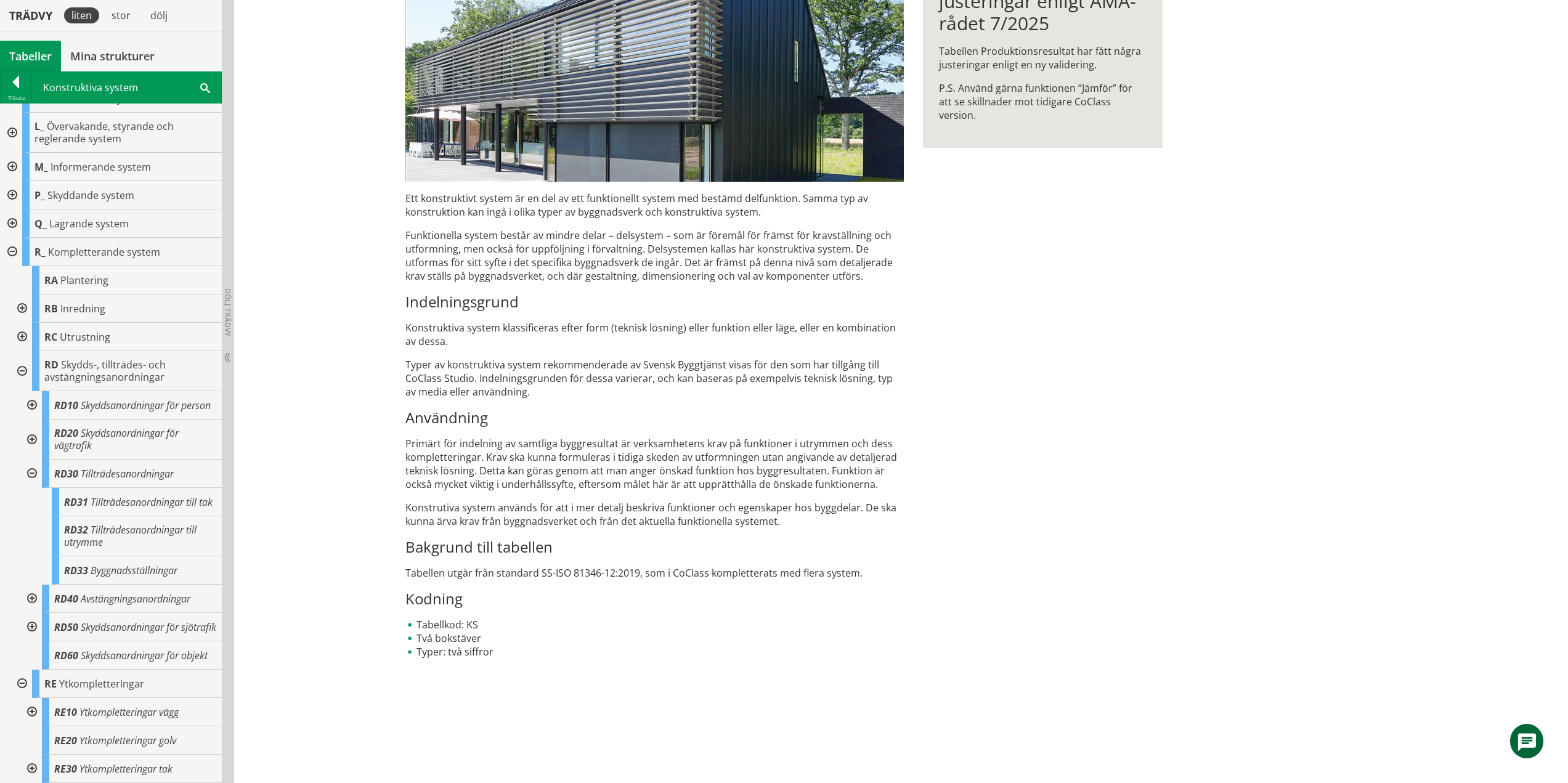
scroll to position [237, 0]
drag, startPoint x: 30, startPoint y: 437, endPoint x: 34, endPoint y: 448, distance: 11.7
click at [30, 459] on div at bounding box center [30, 473] width 22 height 28
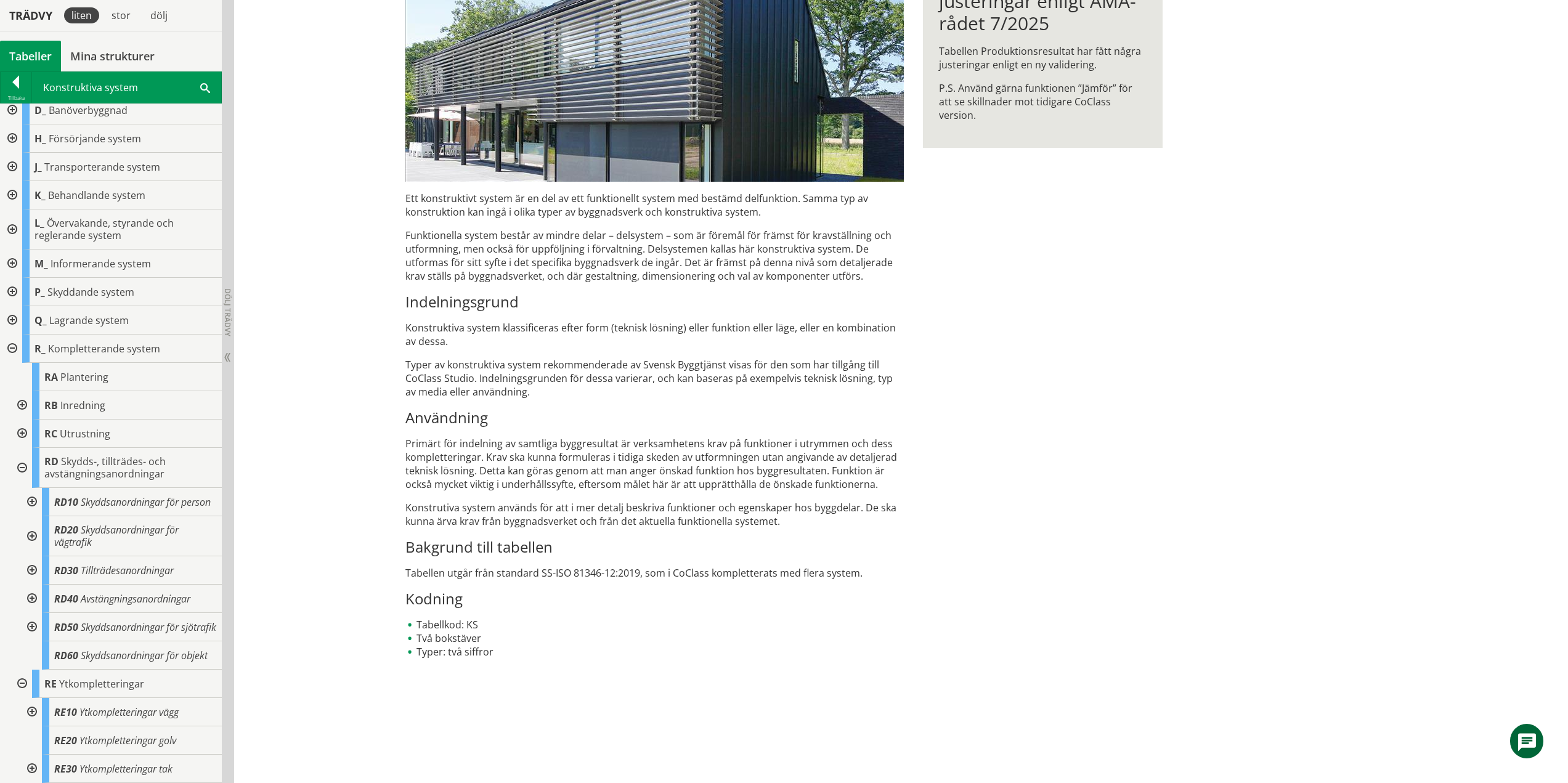
click at [32, 584] on div at bounding box center [30, 598] width 22 height 28
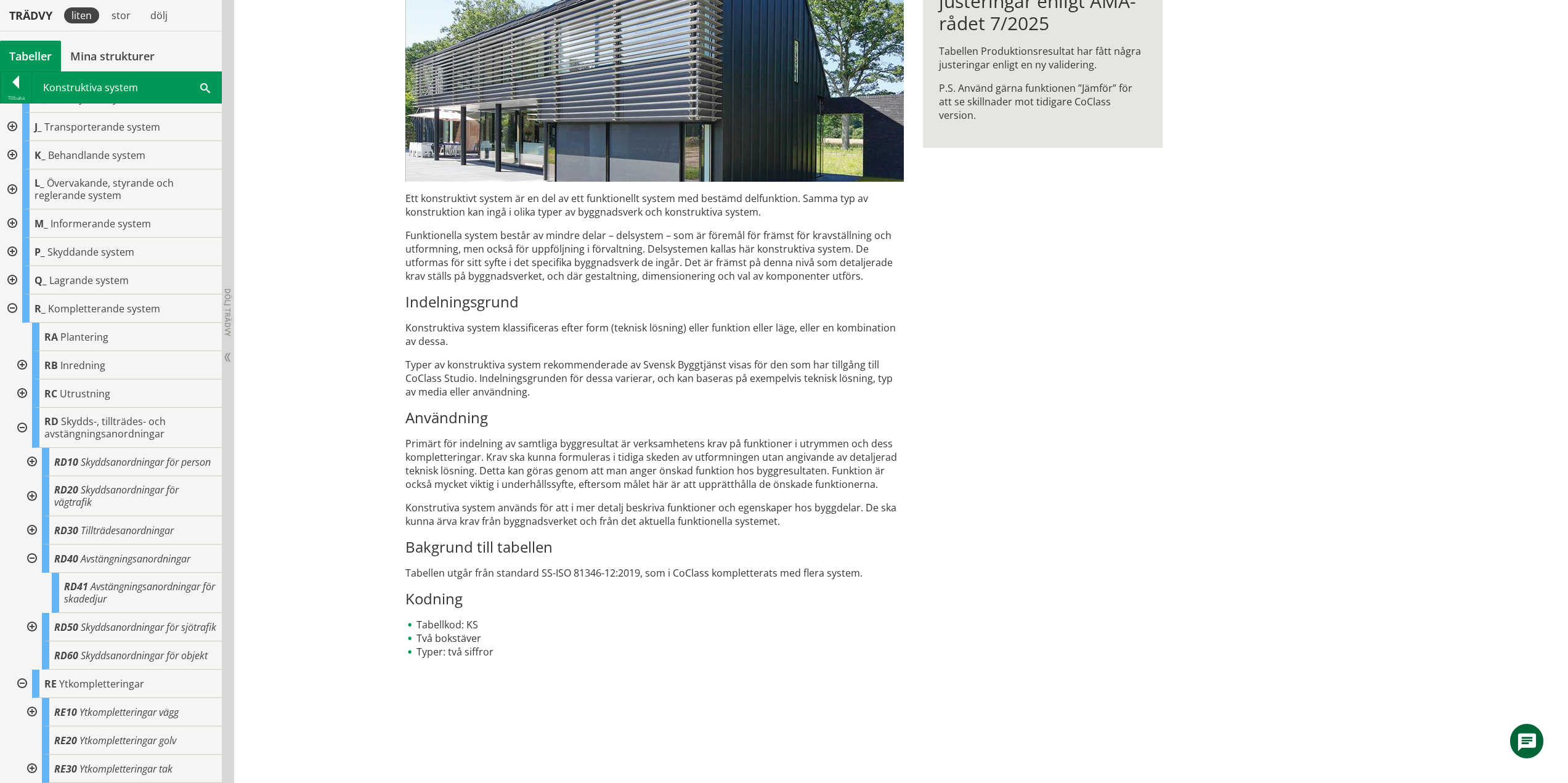
click at [34, 544] on div at bounding box center [30, 559] width 22 height 28
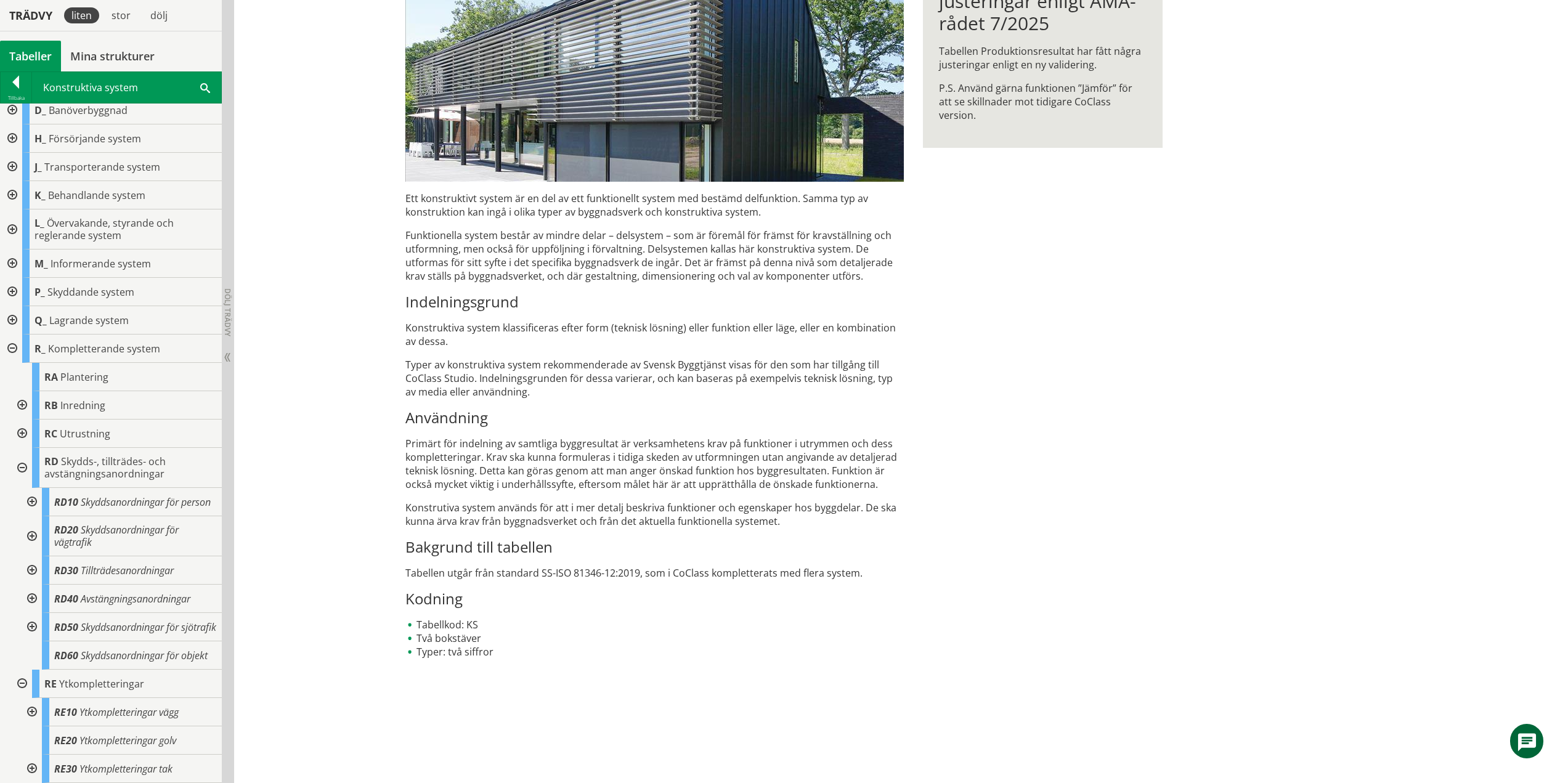
click at [33, 613] on div at bounding box center [30, 627] width 22 height 28
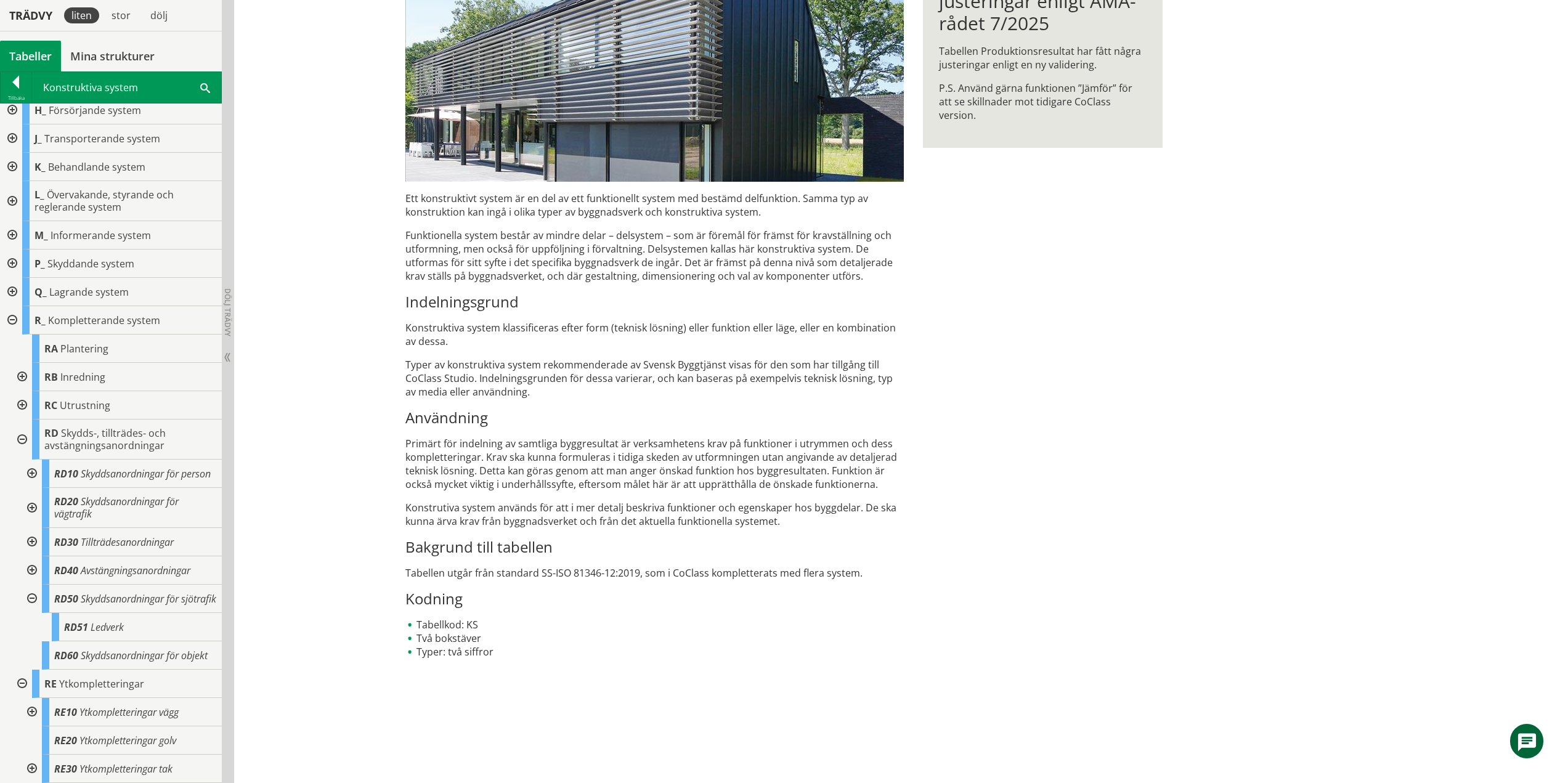
click at [32, 584] on div at bounding box center [30, 598] width 22 height 28
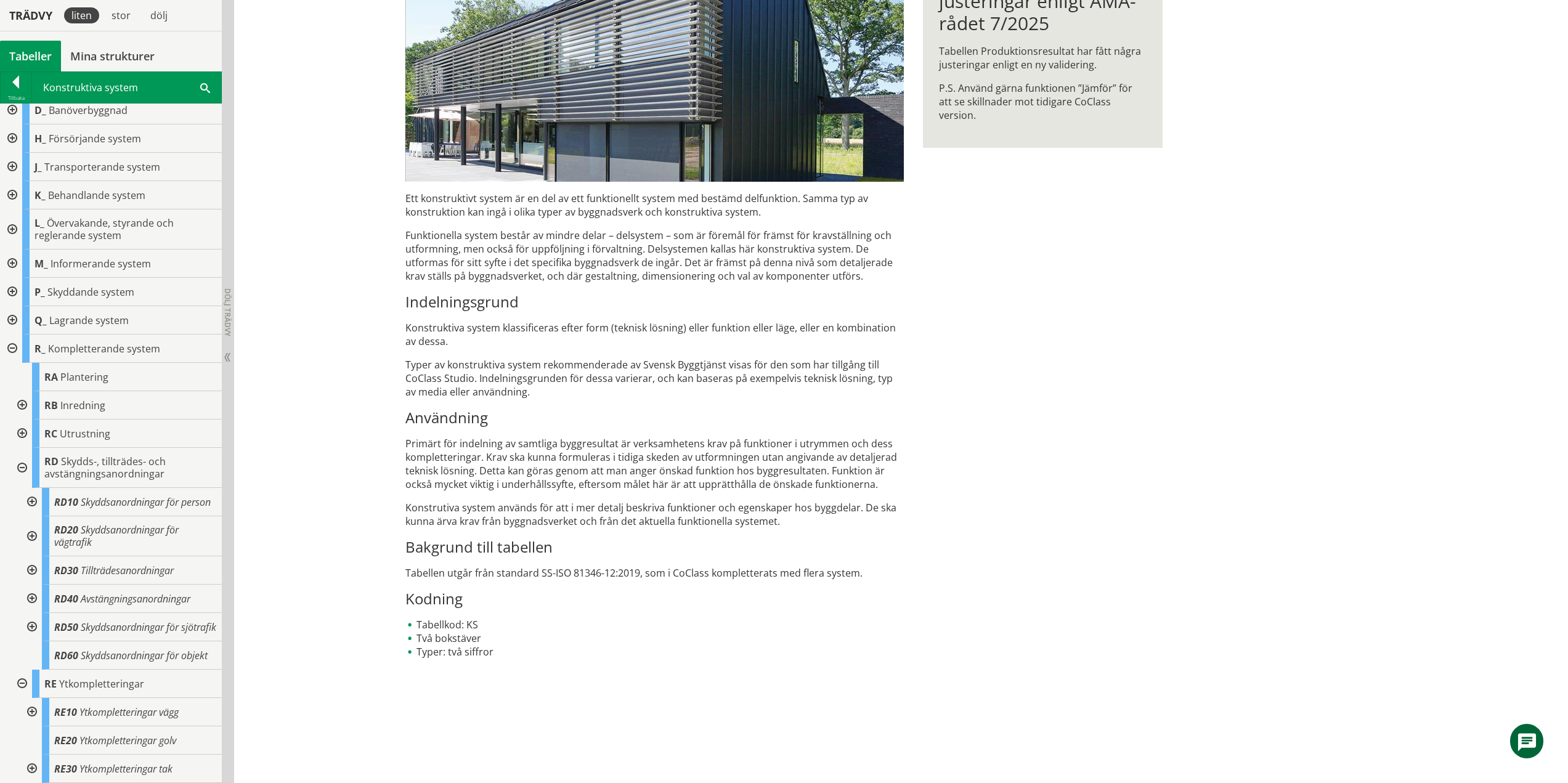
click at [24, 448] on div at bounding box center [20, 468] width 22 height 40
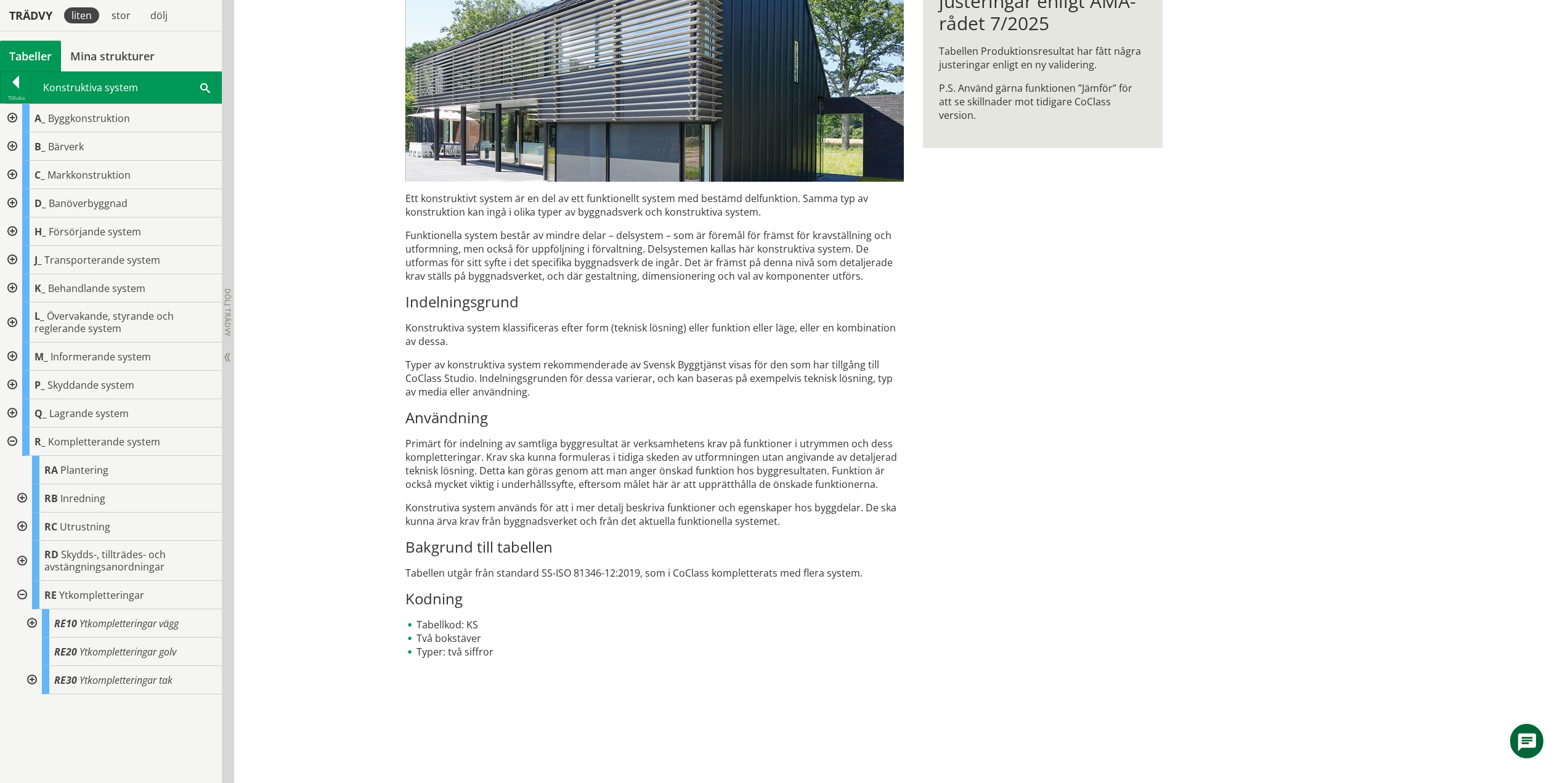
click at [34, 623] on div at bounding box center [30, 623] width 22 height 28
click at [31, 625] on div at bounding box center [30, 623] width 22 height 28
click at [33, 678] on div at bounding box center [30, 680] width 22 height 28
click at [15, 439] on div at bounding box center [10, 441] width 22 height 28
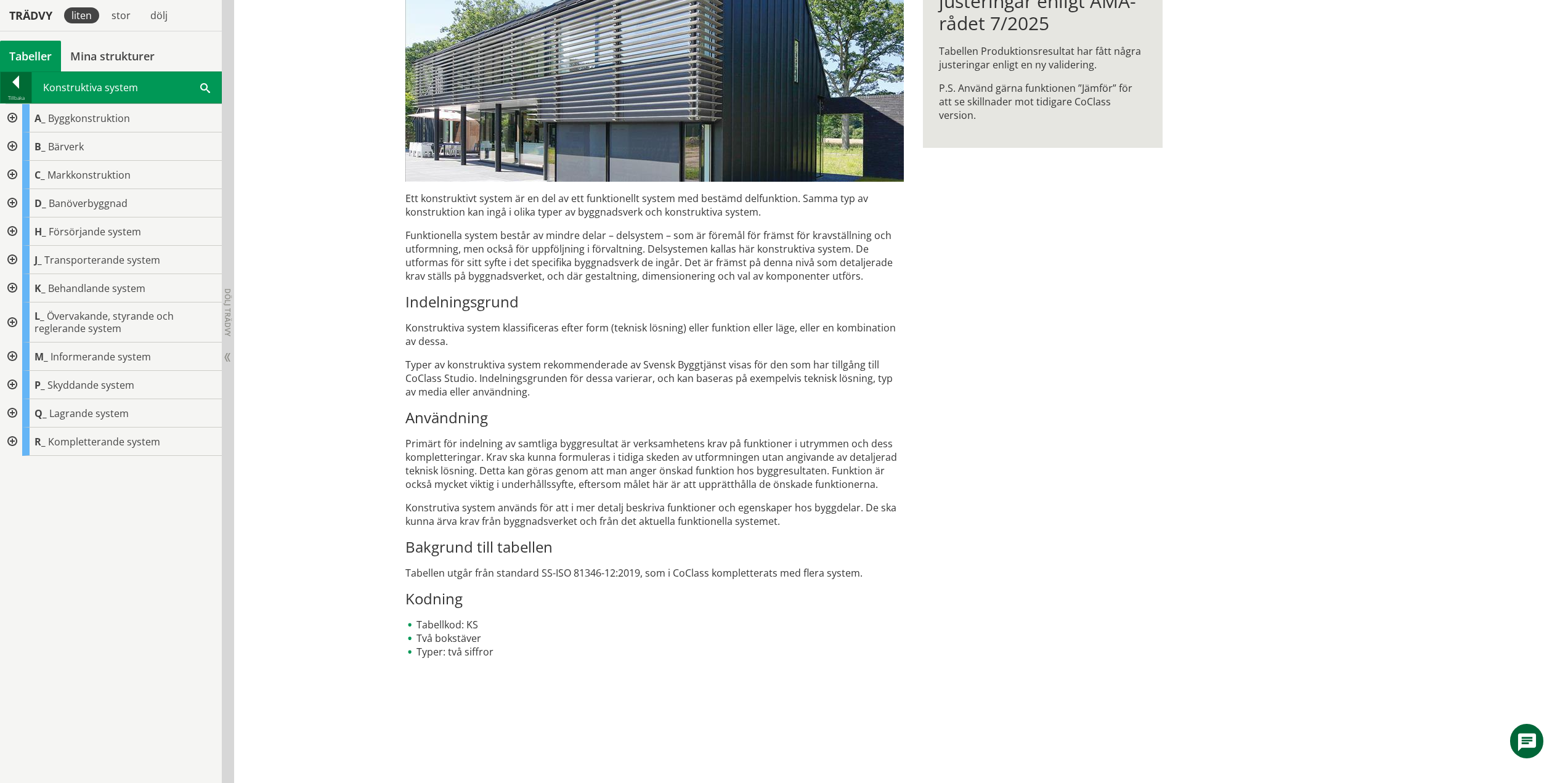
click at [14, 80] on div at bounding box center [16, 84] width 31 height 17
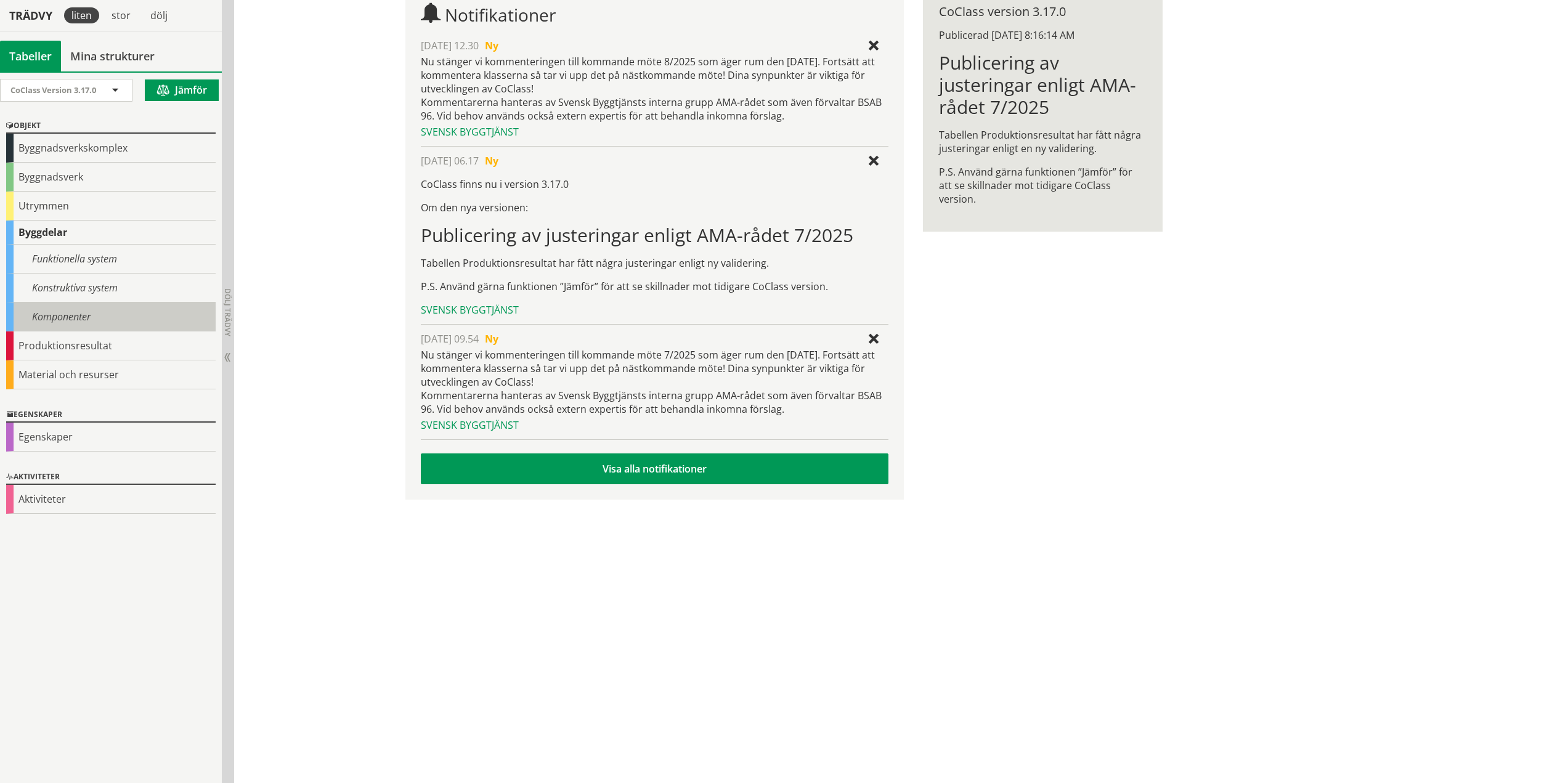
click at [70, 314] on div "Komponenter" at bounding box center [111, 316] width 209 height 29
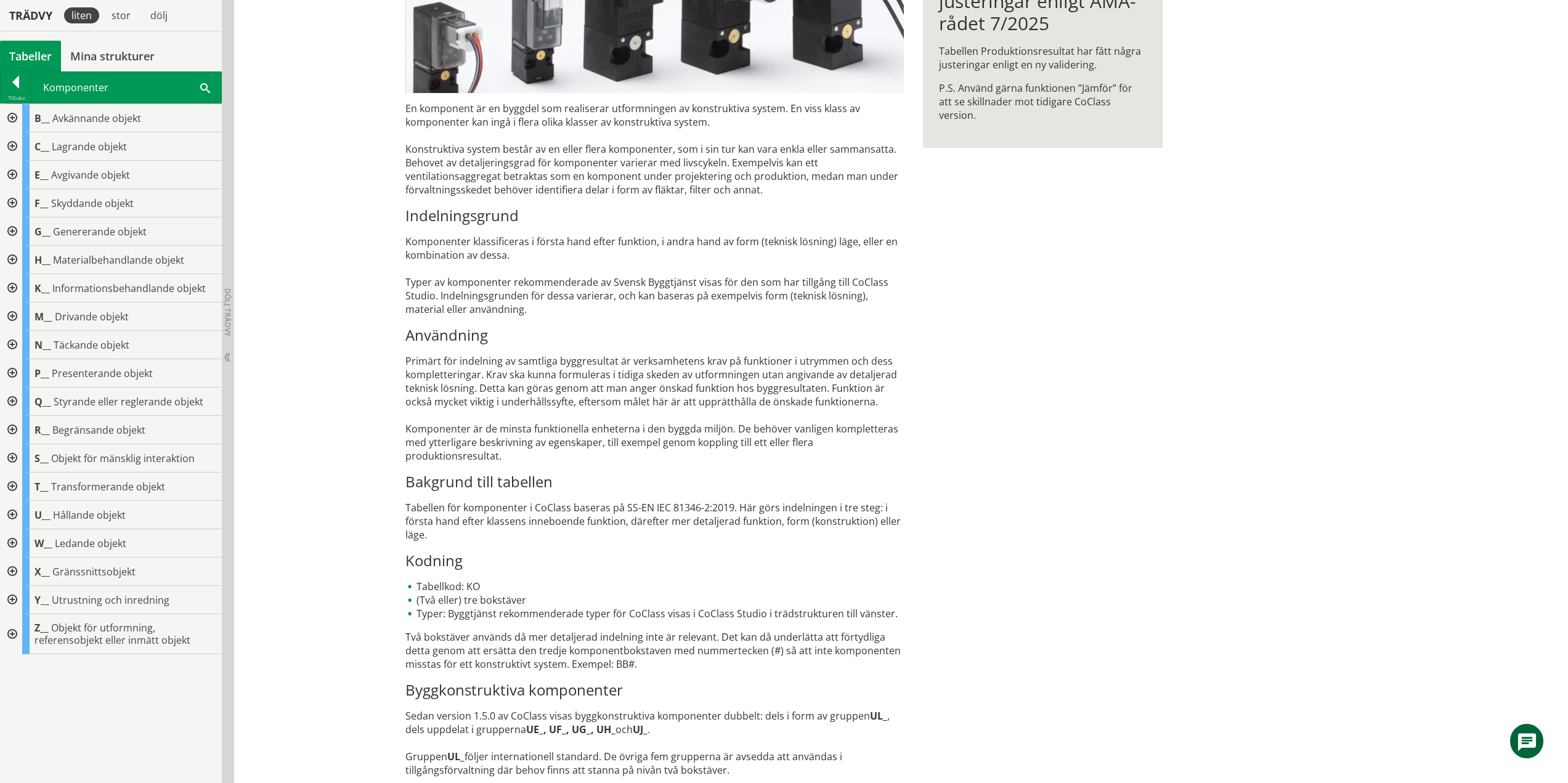
click at [483, 264] on div "En komponent är en byggdel som realiserar utformningen av konstruktiva system. …" at bounding box center [654, 438] width 498 height 675
click at [15, 116] on div at bounding box center [10, 118] width 22 height 28
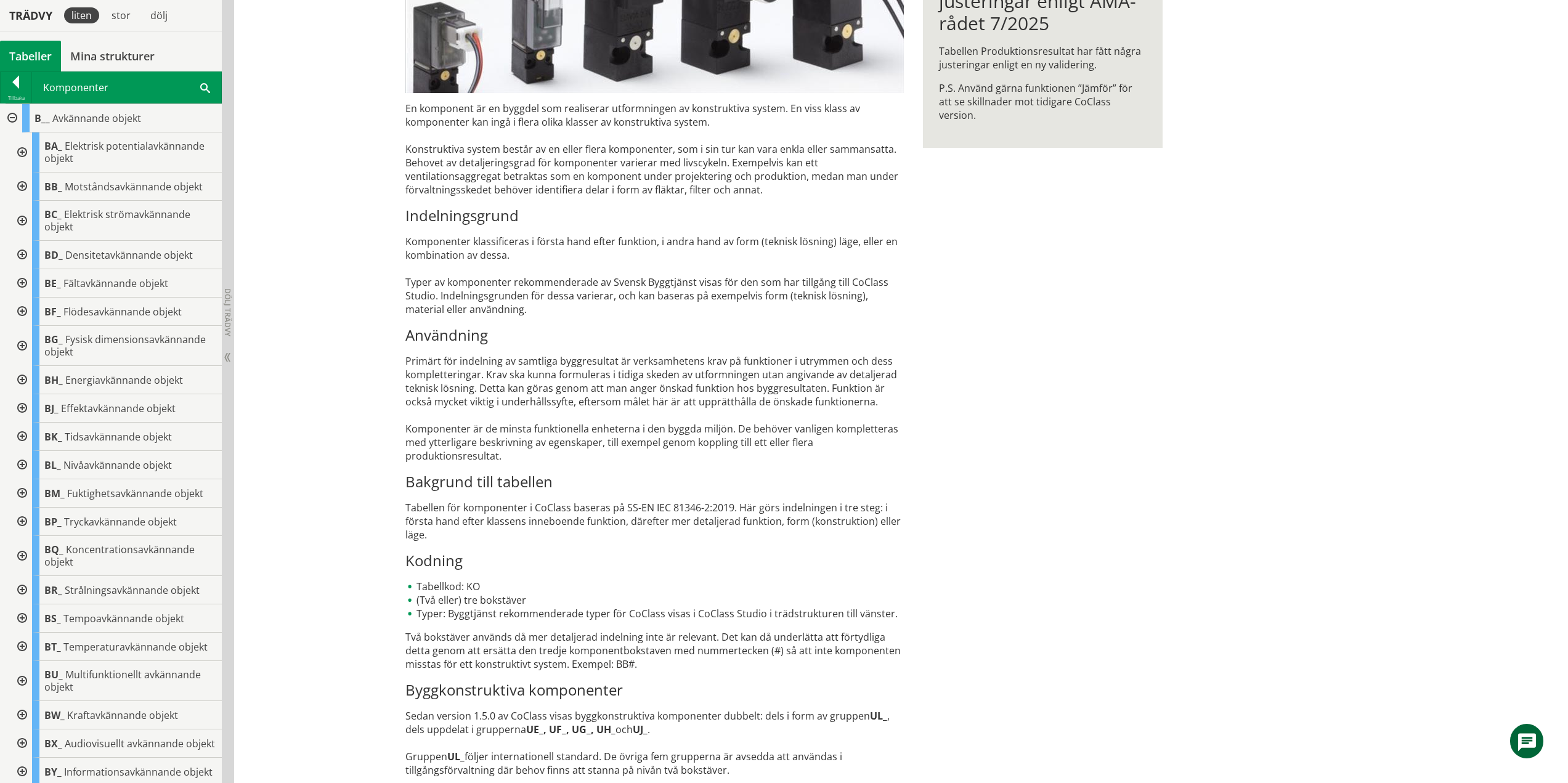
click at [26, 151] on div at bounding box center [20, 152] width 22 height 40
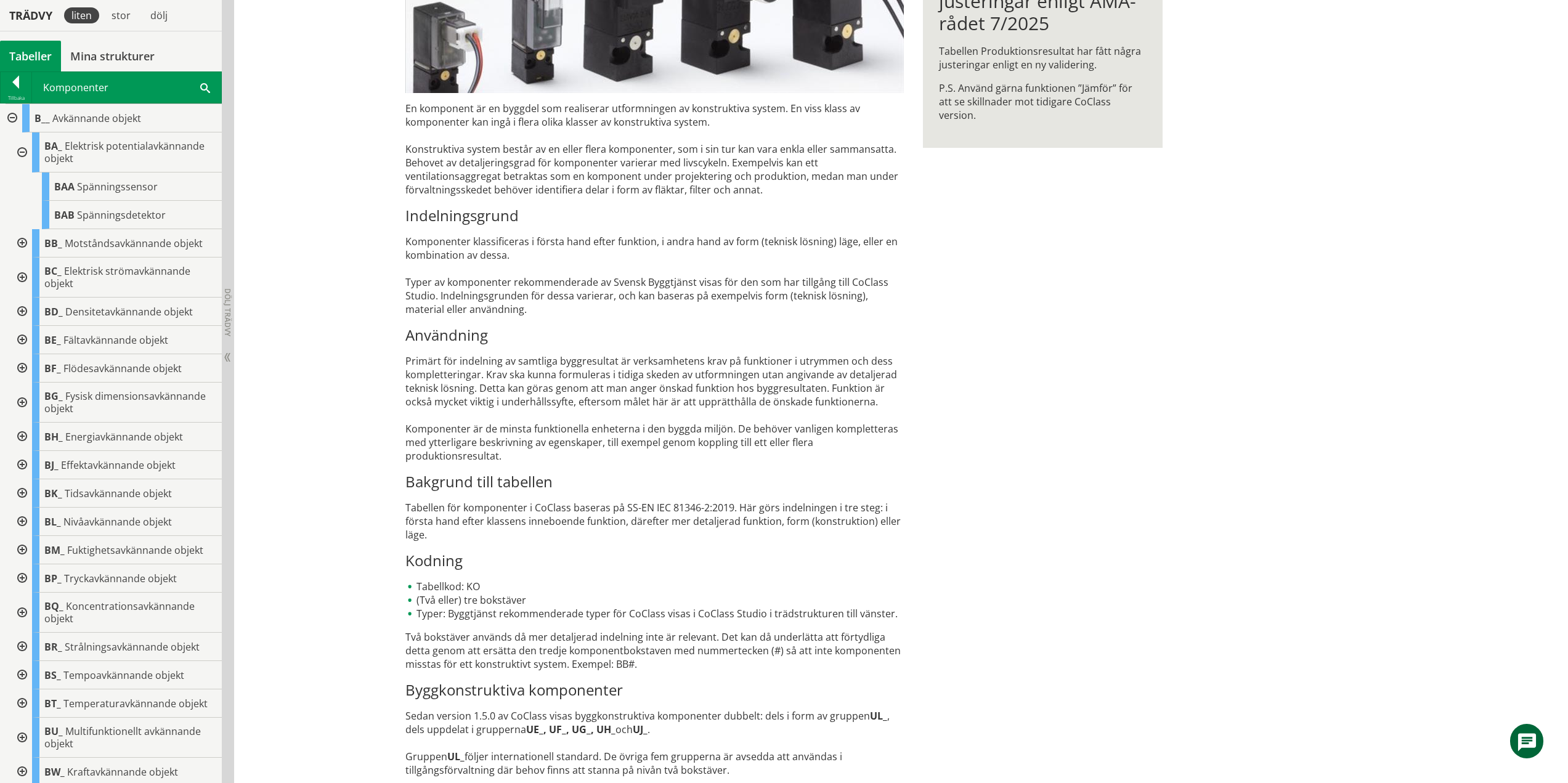
click at [22, 153] on div at bounding box center [20, 152] width 22 height 40
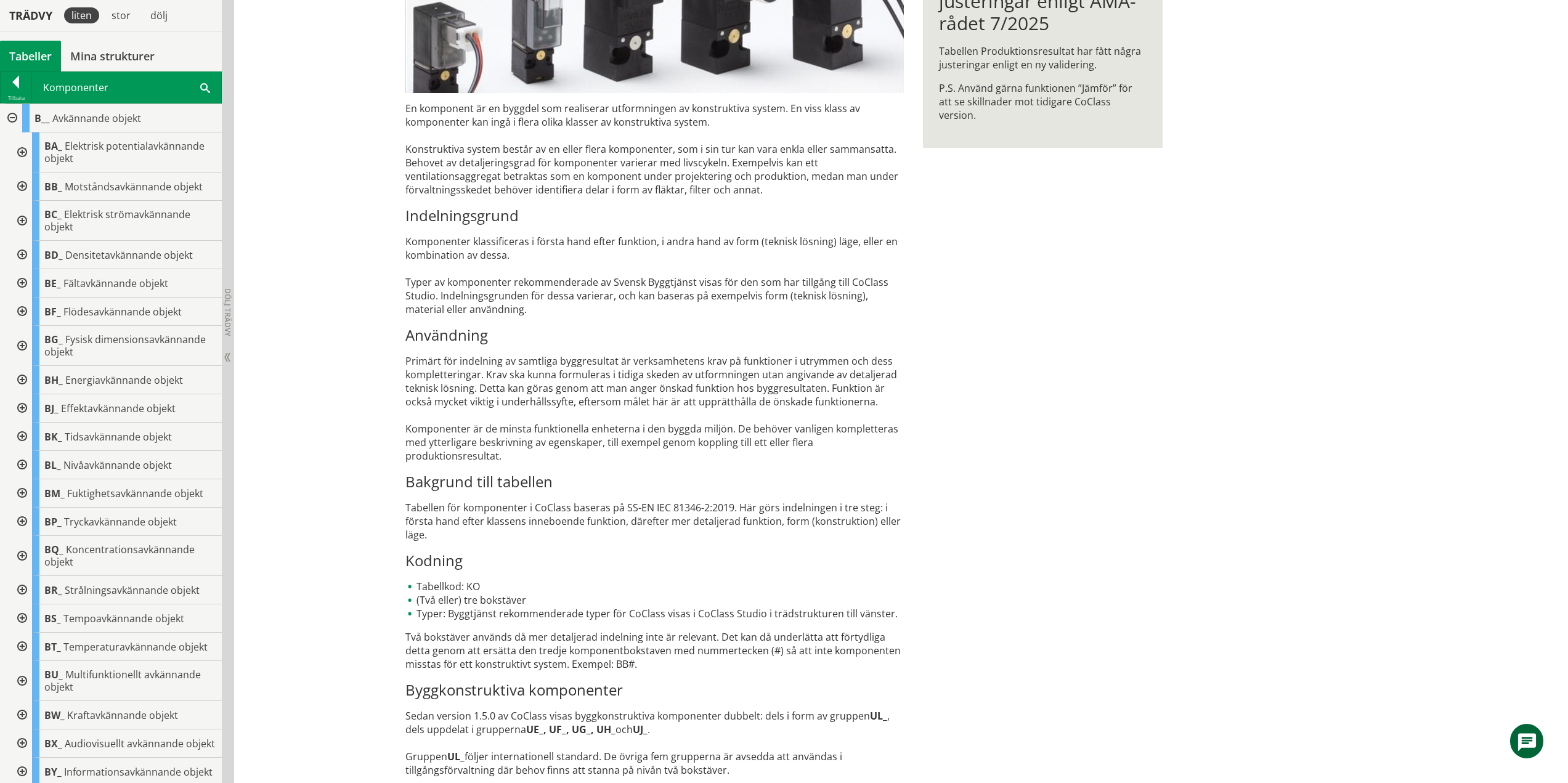
click at [22, 185] on div at bounding box center [20, 187] width 22 height 28
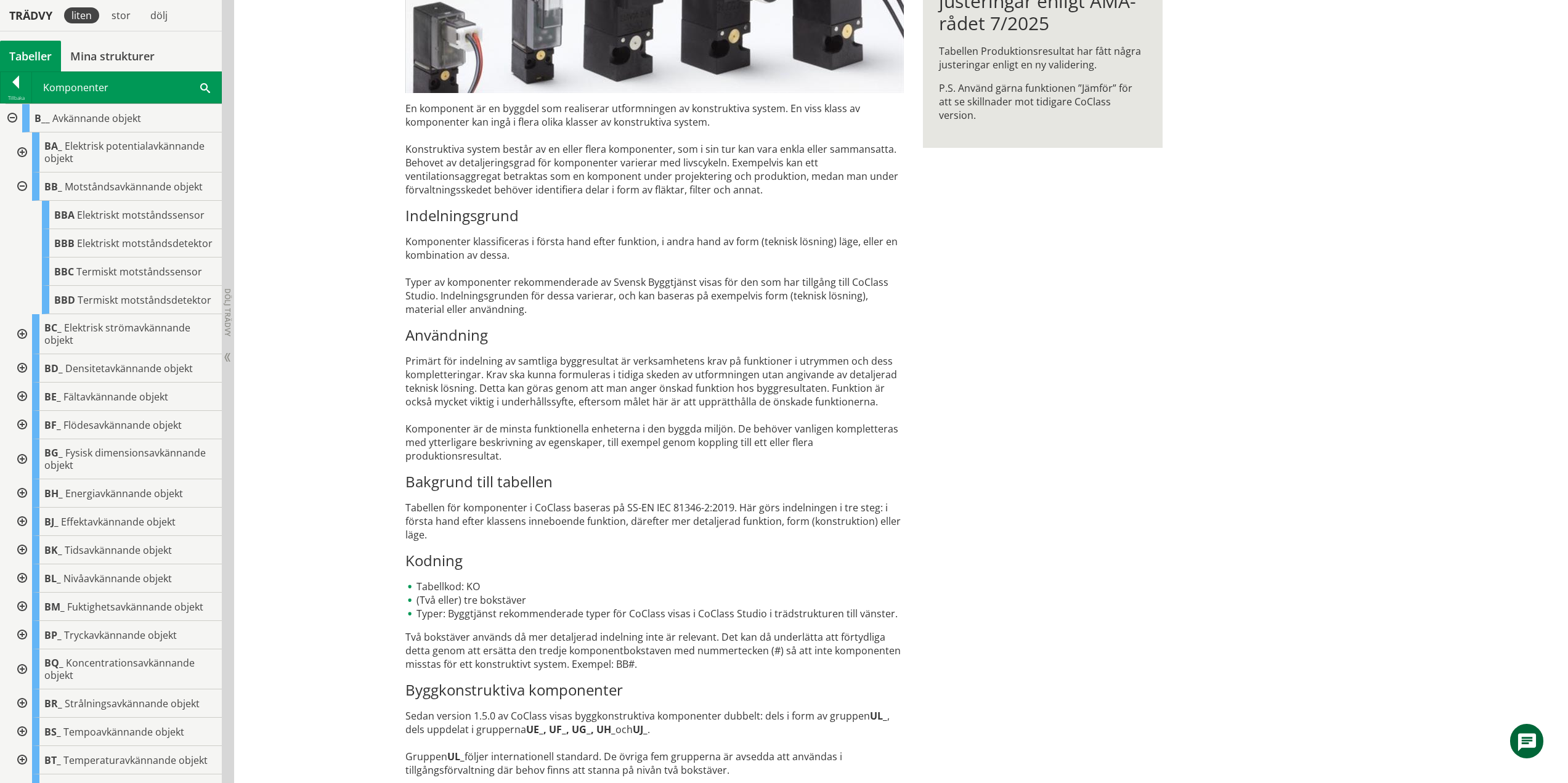
click at [23, 183] on div at bounding box center [20, 187] width 22 height 28
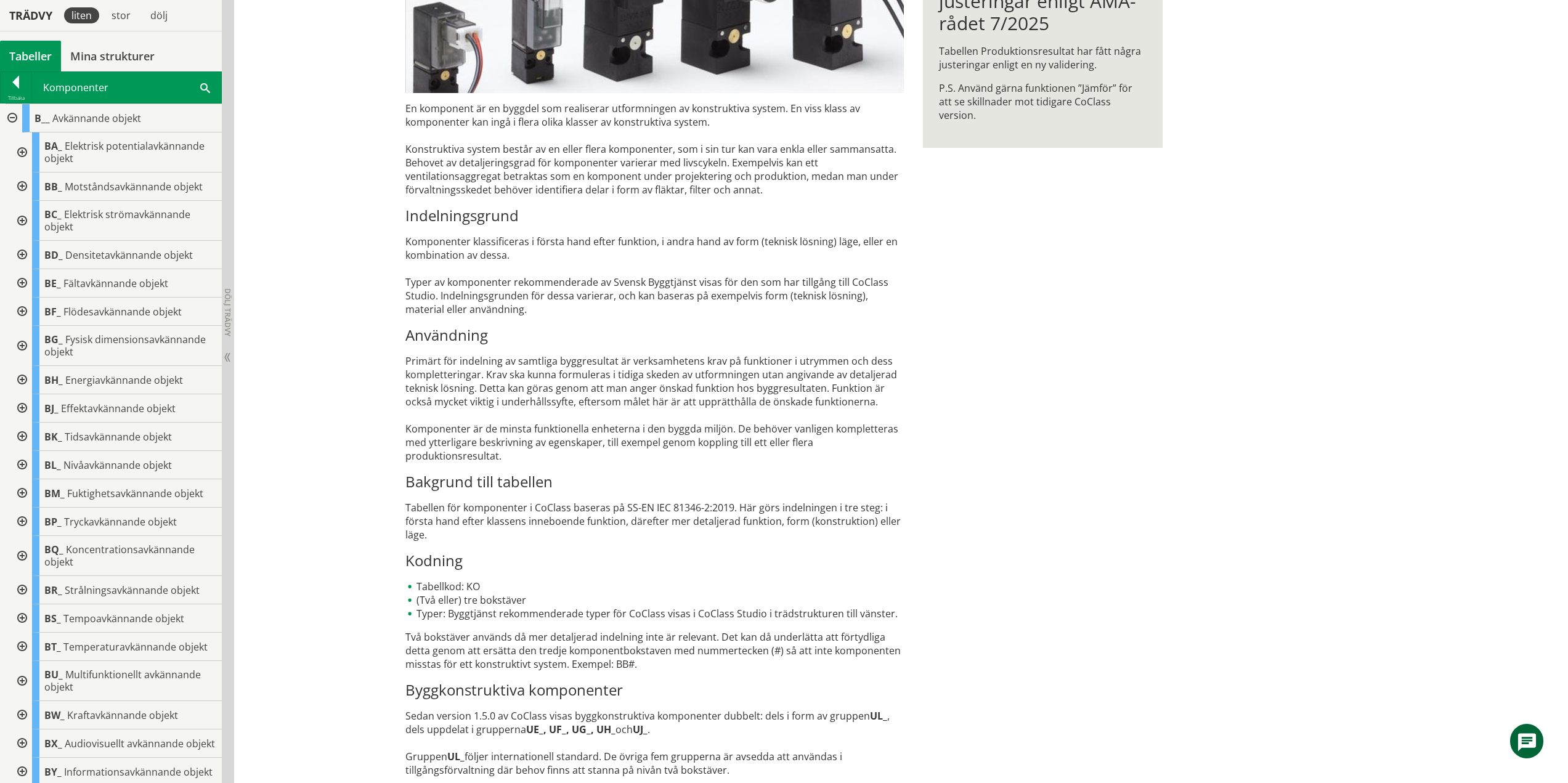
click at [24, 219] on div at bounding box center [20, 221] width 22 height 40
click at [457, 455] on div "En komponent är en byggdel som realiserar utformningen av konstruktiva system. …" at bounding box center [654, 438] width 498 height 675
click at [22, 220] on div at bounding box center [20, 221] width 22 height 40
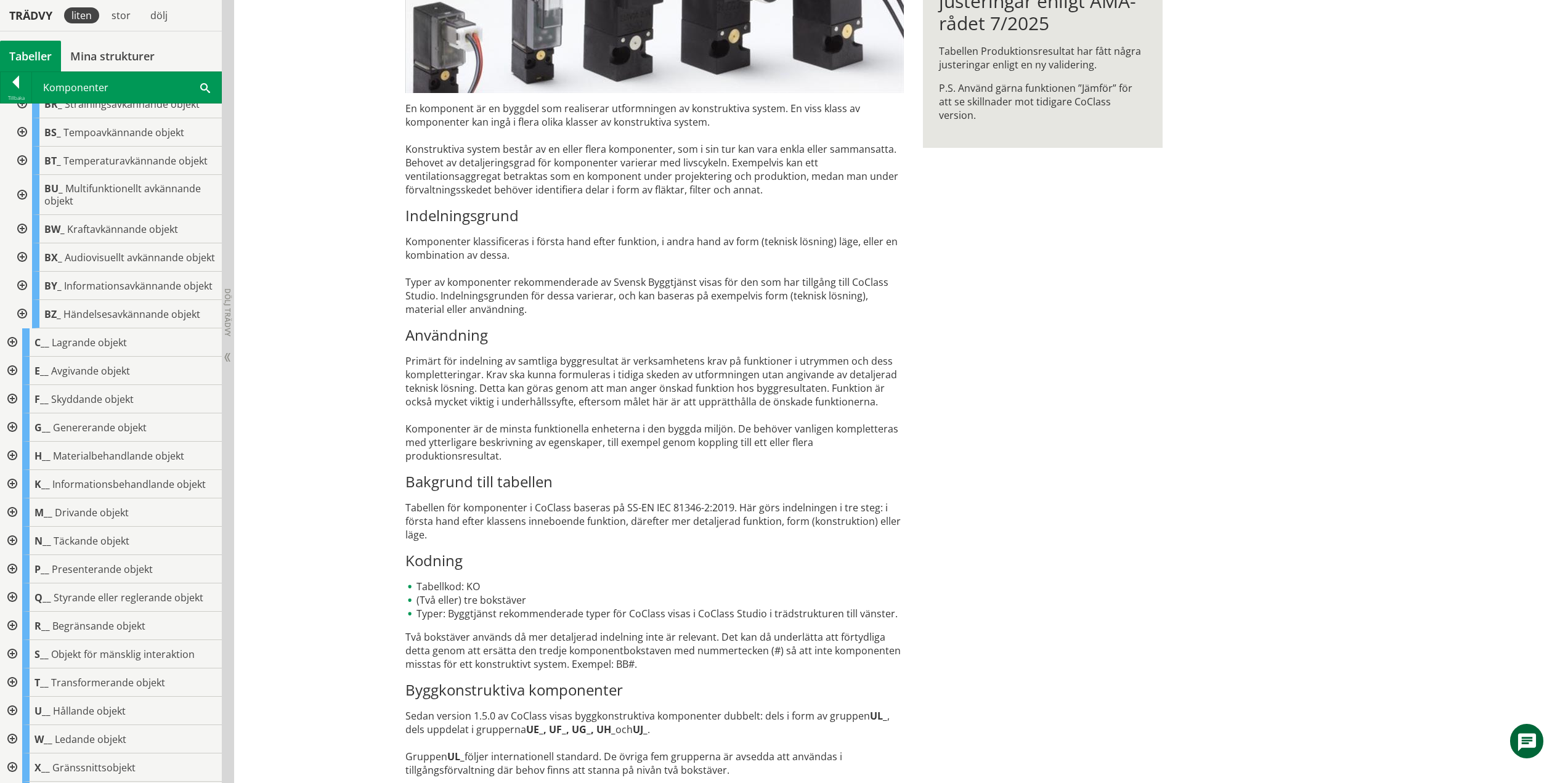
scroll to position [577, 0]
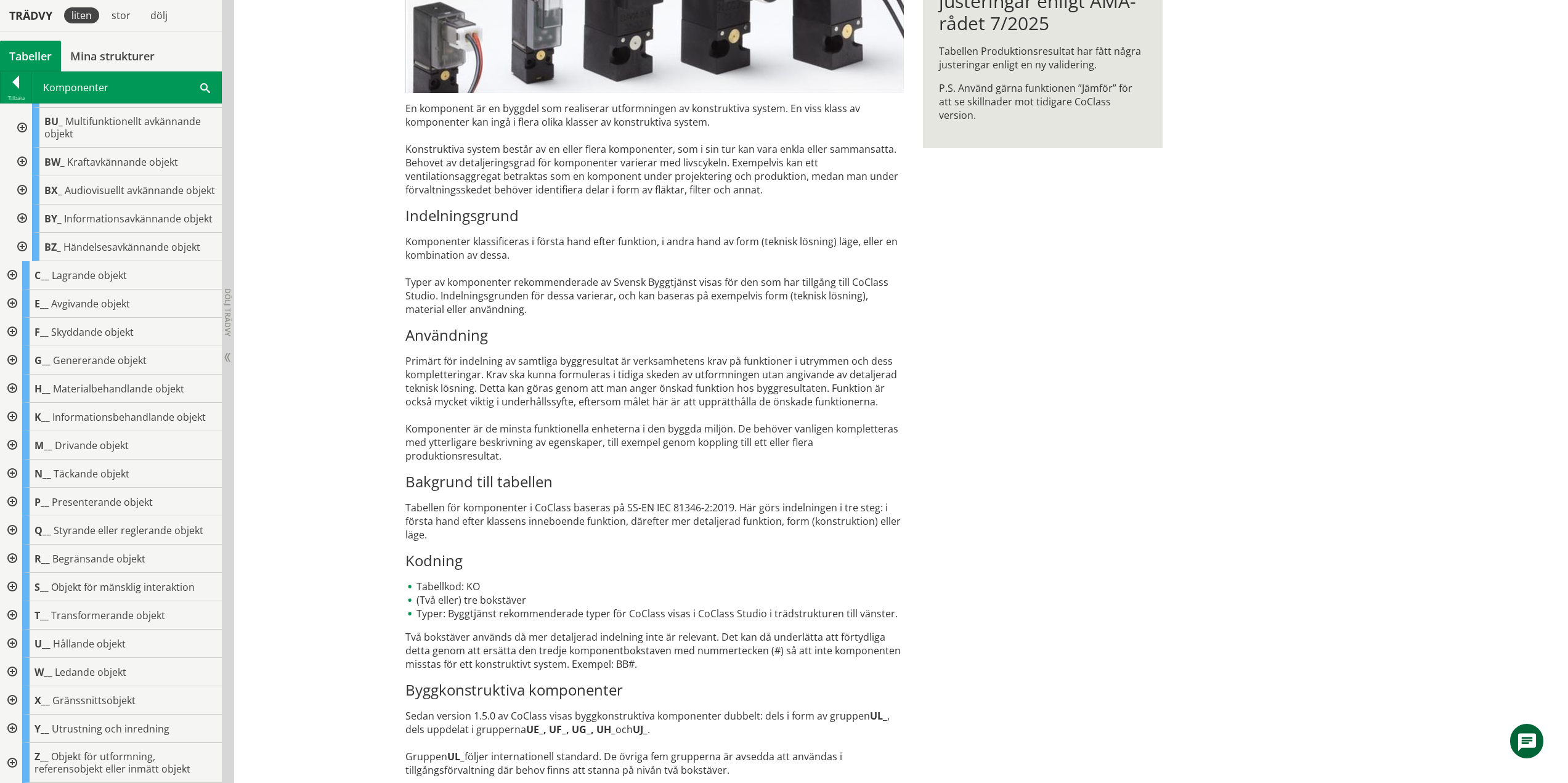
click at [15, 531] on div at bounding box center [10, 530] width 22 height 28
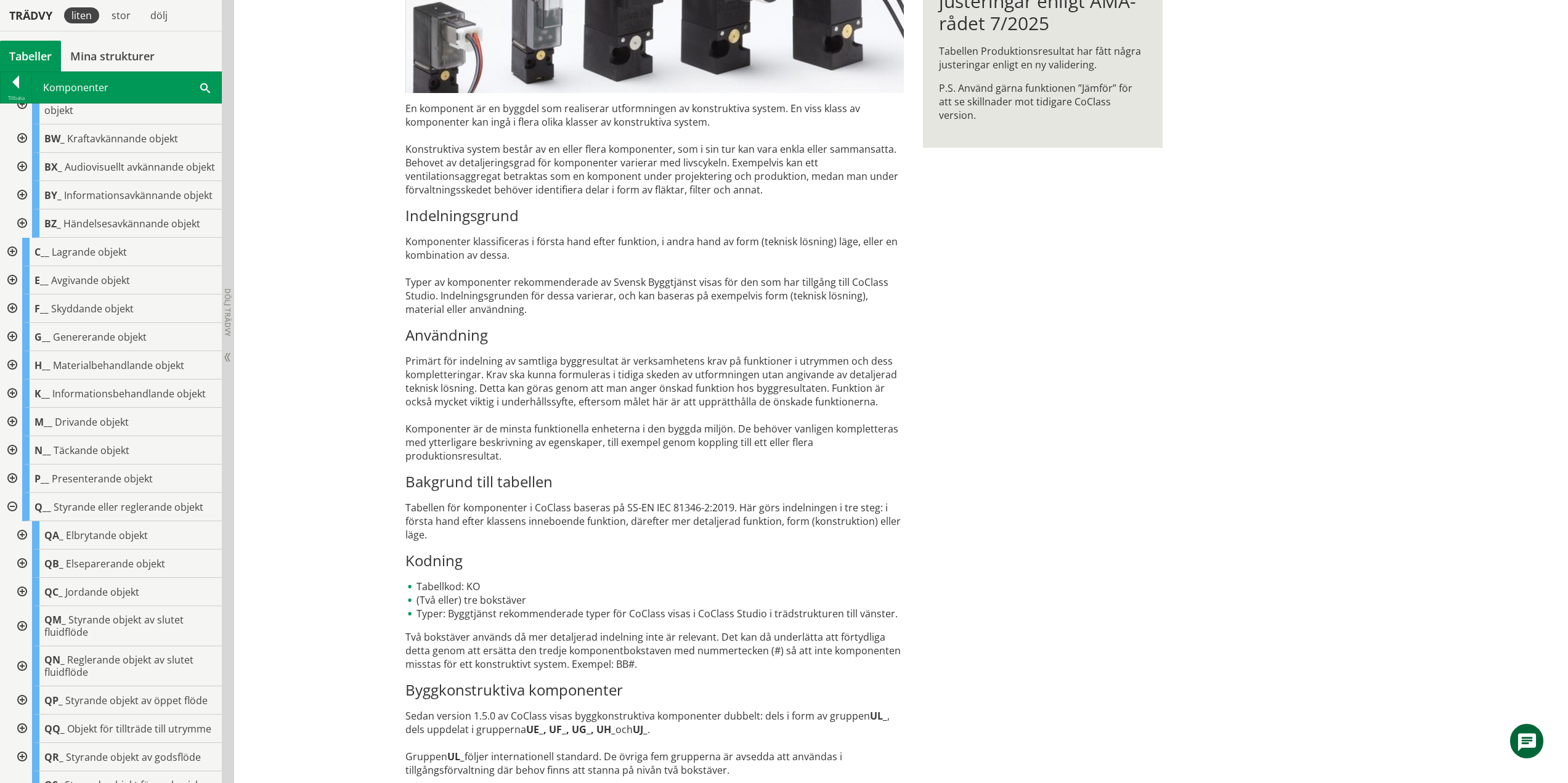
click at [22, 549] on div at bounding box center [20, 535] width 22 height 28
click at [11, 521] on div at bounding box center [10, 507] width 22 height 28
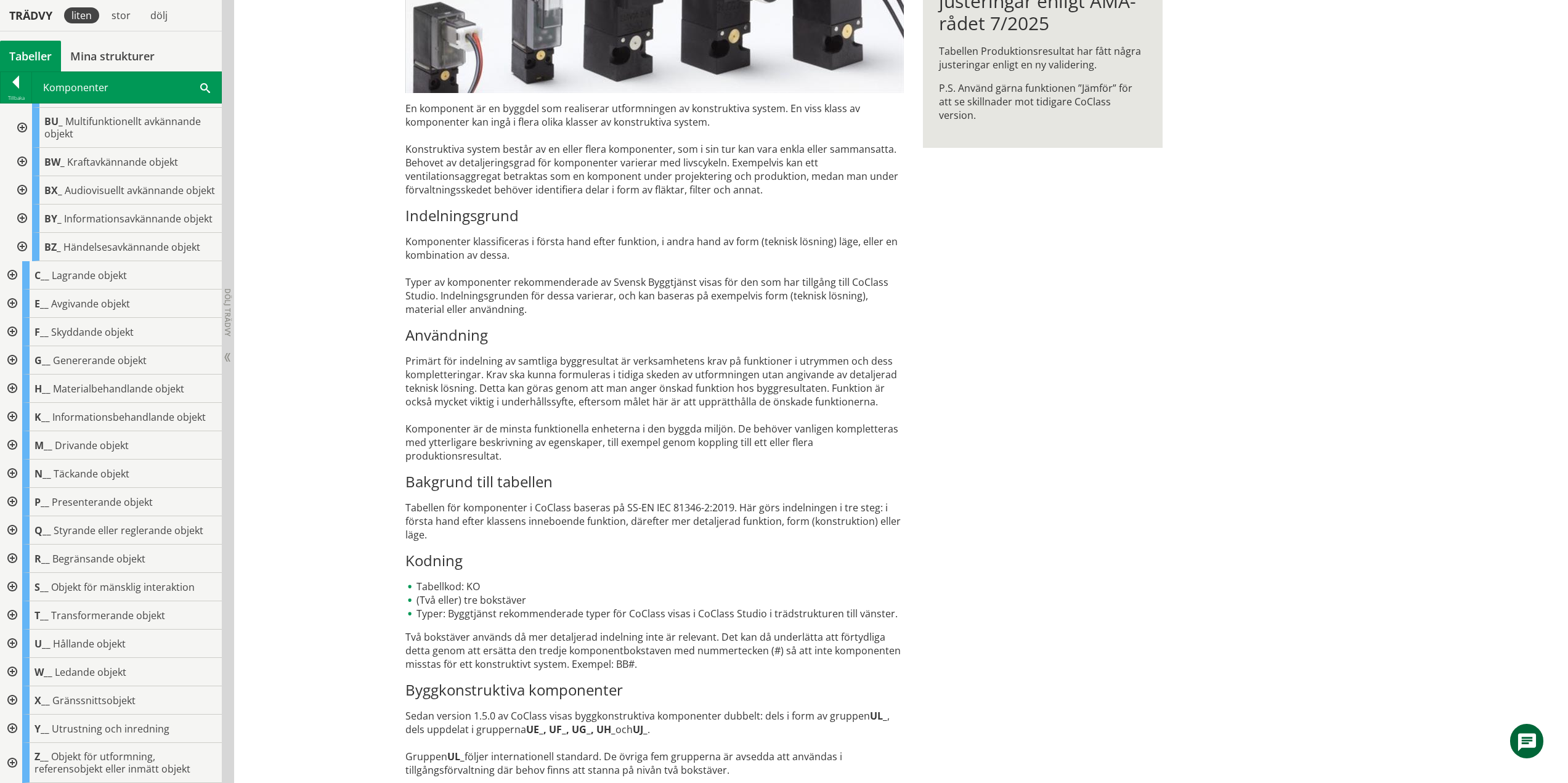
click at [426, 113] on div "En komponent är en byggdel som realiserar utformningen av konstruktiva system. …" at bounding box center [654, 438] width 498 height 675
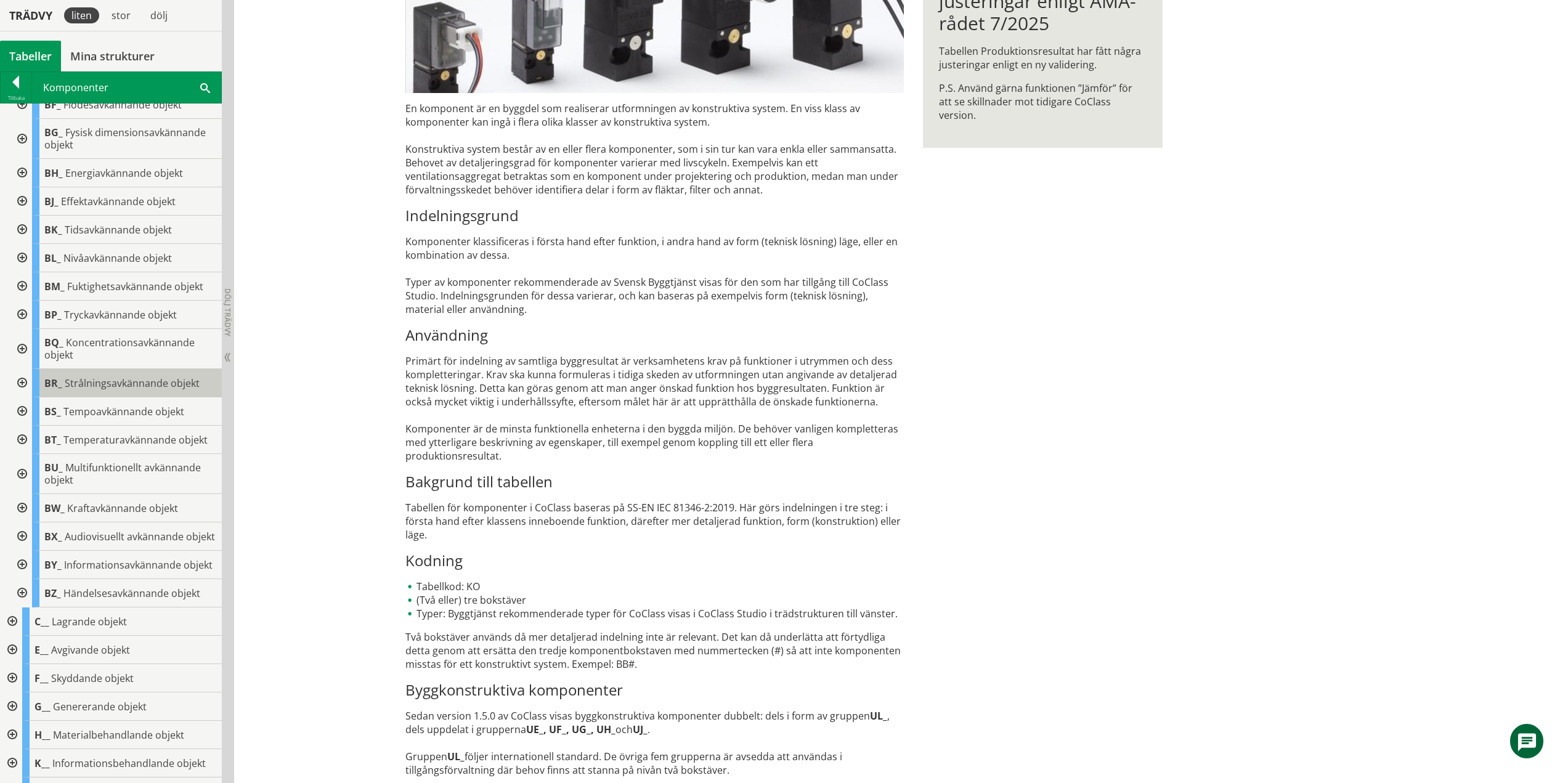
scroll to position [0, 0]
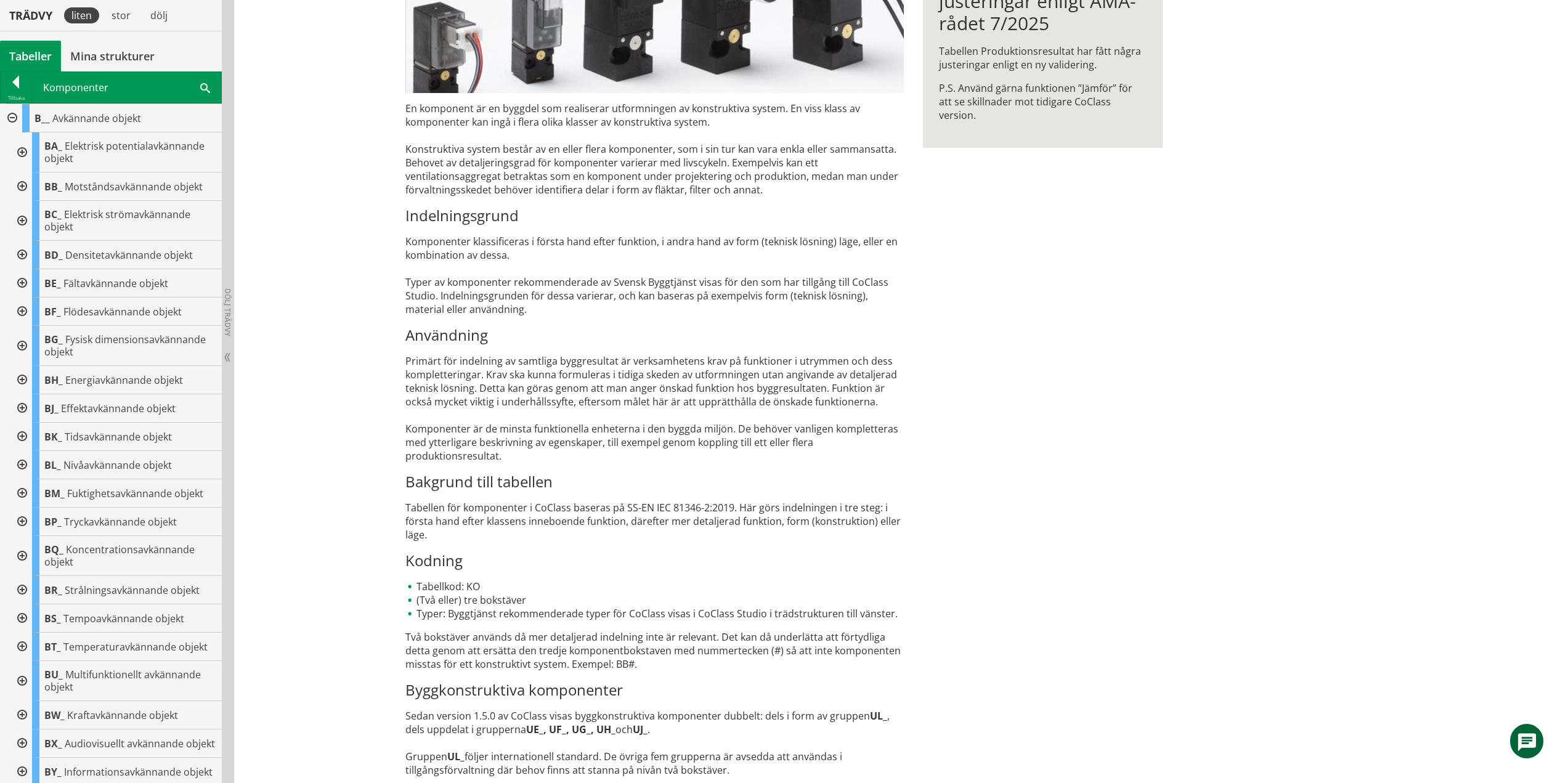
click at [305, 85] on div "KO Komponenter En komponent är en byggdel som realiserar utformningen av konstr…" at bounding box center [900, 312] width 1333 height 940
